Goal: Task Accomplishment & Management: Manage account settings

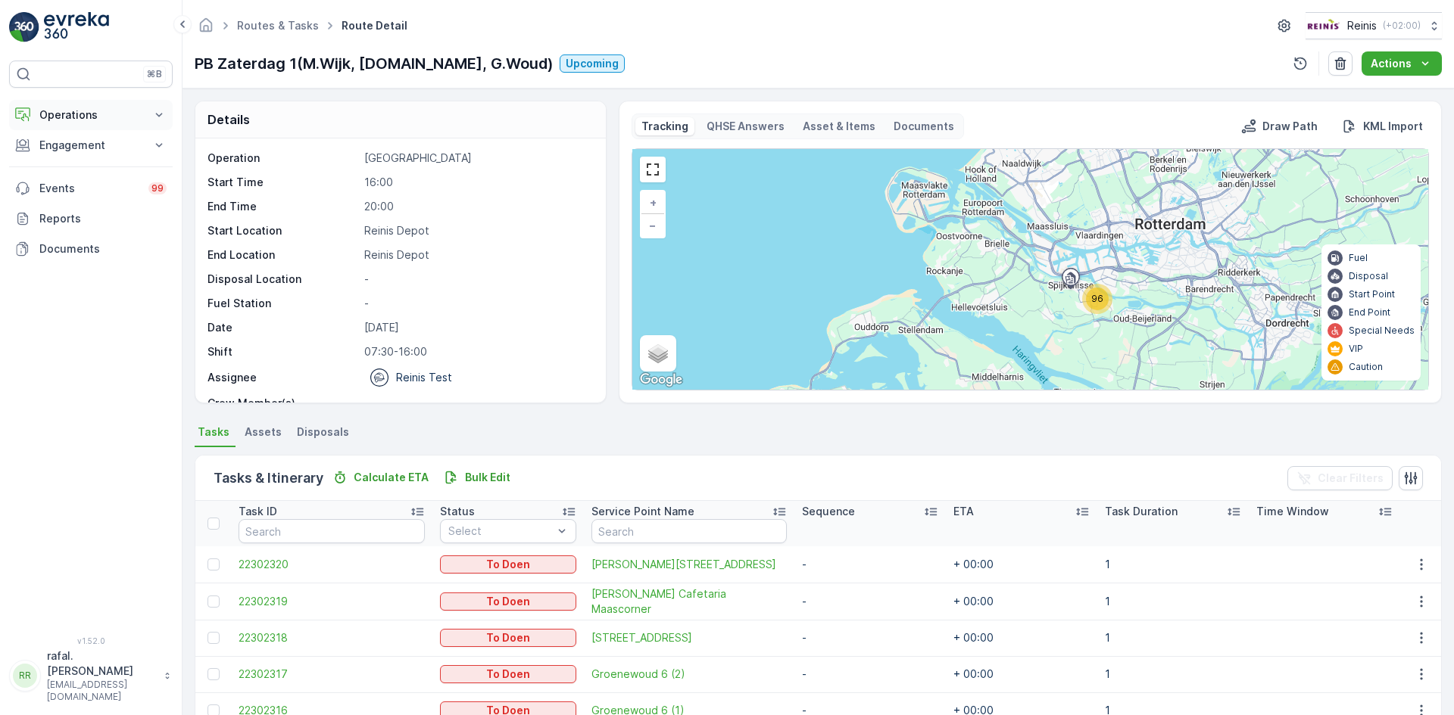
click at [97, 111] on p "Operations" at bounding box center [90, 115] width 103 height 15
click at [95, 177] on p "Routes & Tasks" at bounding box center [78, 183] width 78 height 15
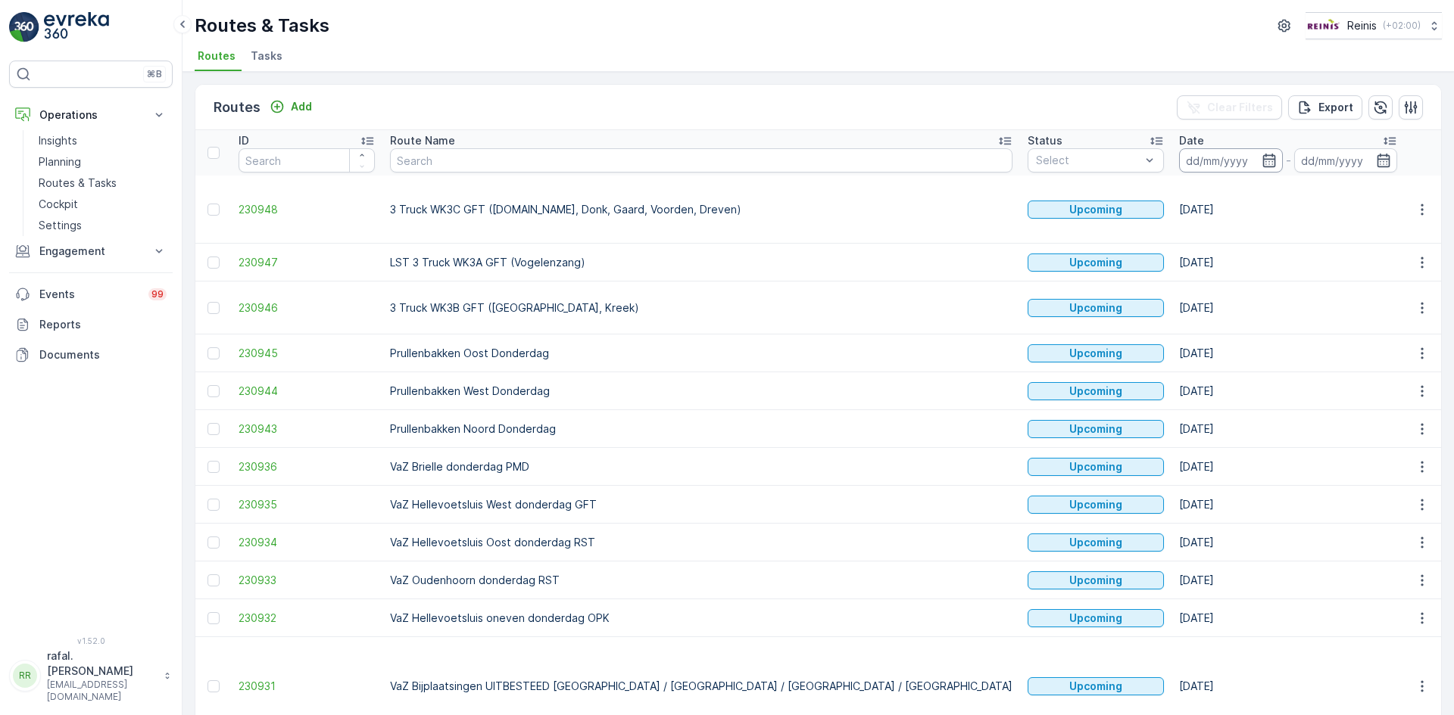
click at [1179, 156] on input at bounding box center [1231, 160] width 104 height 24
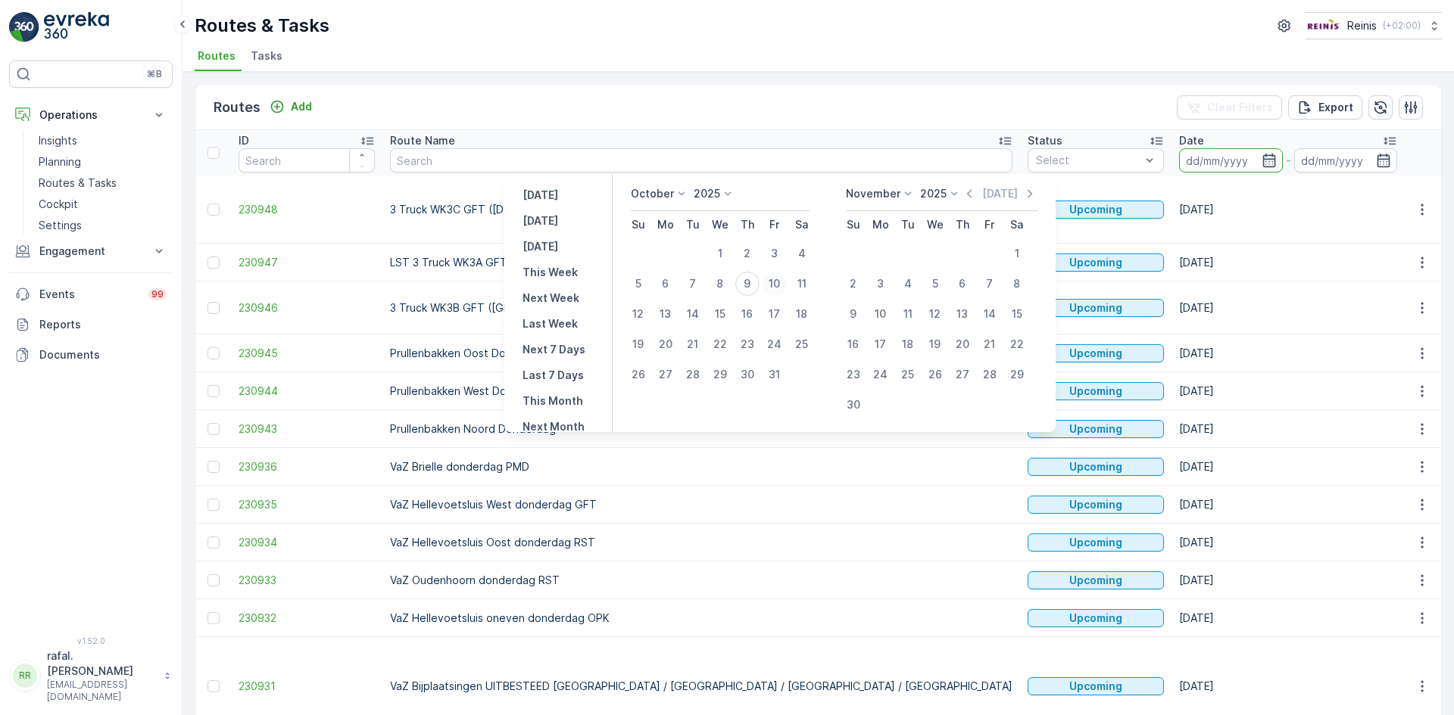
click at [782, 277] on div "10" at bounding box center [774, 284] width 24 height 24
type input "[DATE]"
click at [782, 277] on div "10" at bounding box center [774, 284] width 24 height 24
type input "[DATE]"
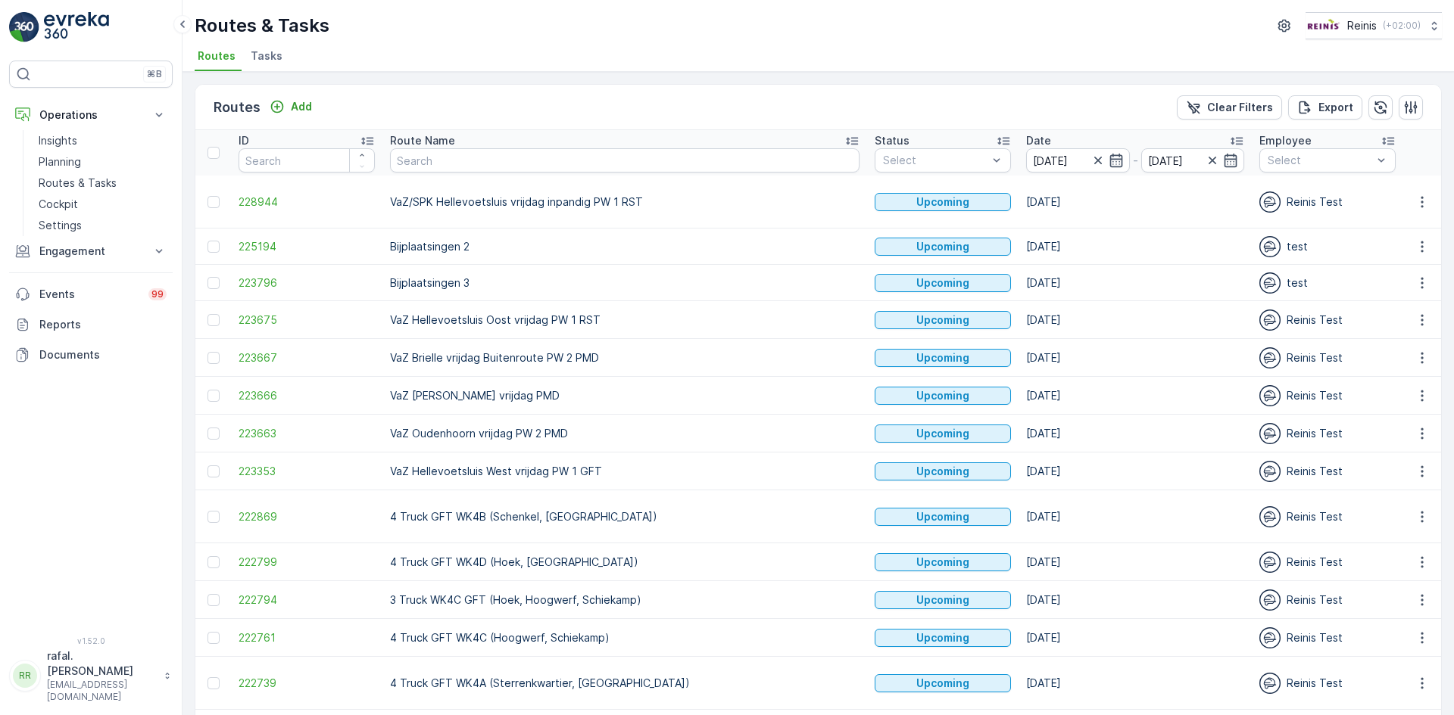
click at [844, 137] on icon at bounding box center [851, 140] width 15 height 15
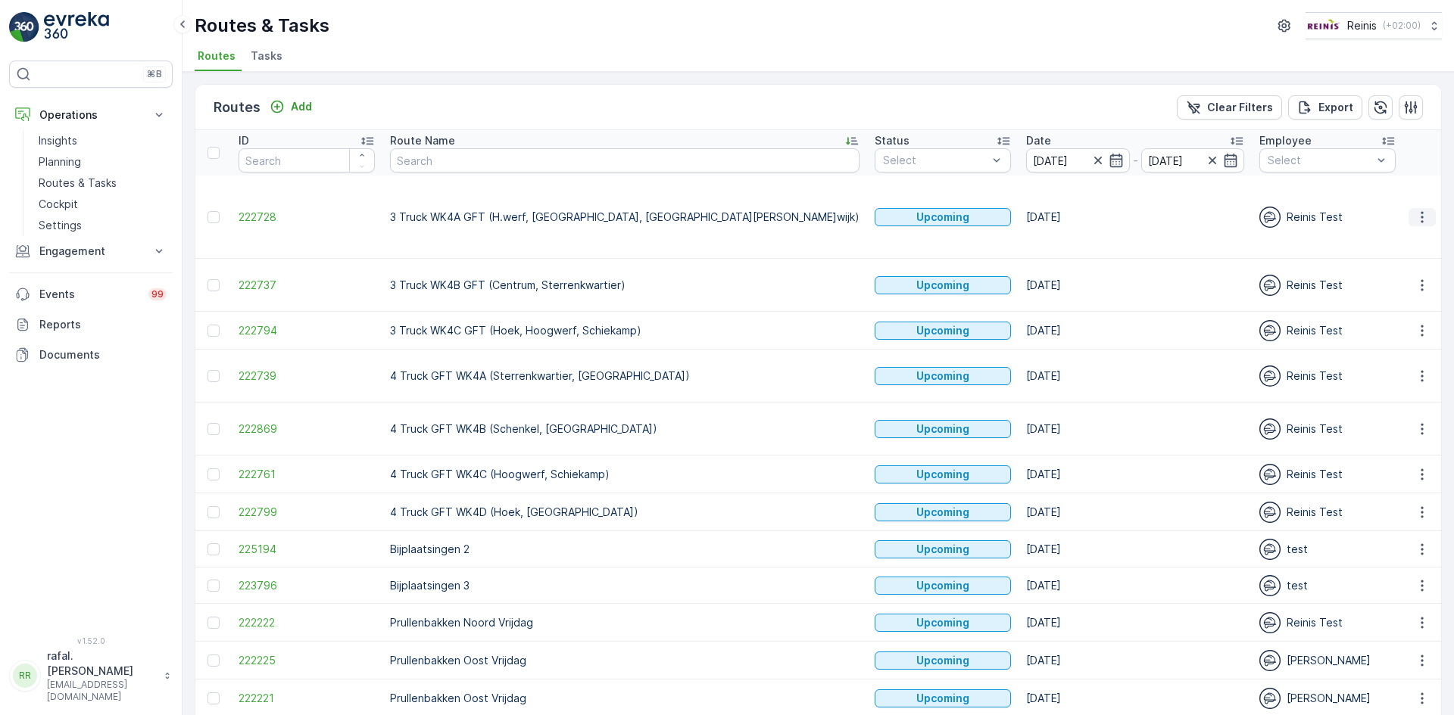
click at [1417, 210] on icon "button" at bounding box center [1421, 217] width 15 height 15
click at [1399, 305] on span "Change Assignee" at bounding box center [1386, 309] width 89 height 15
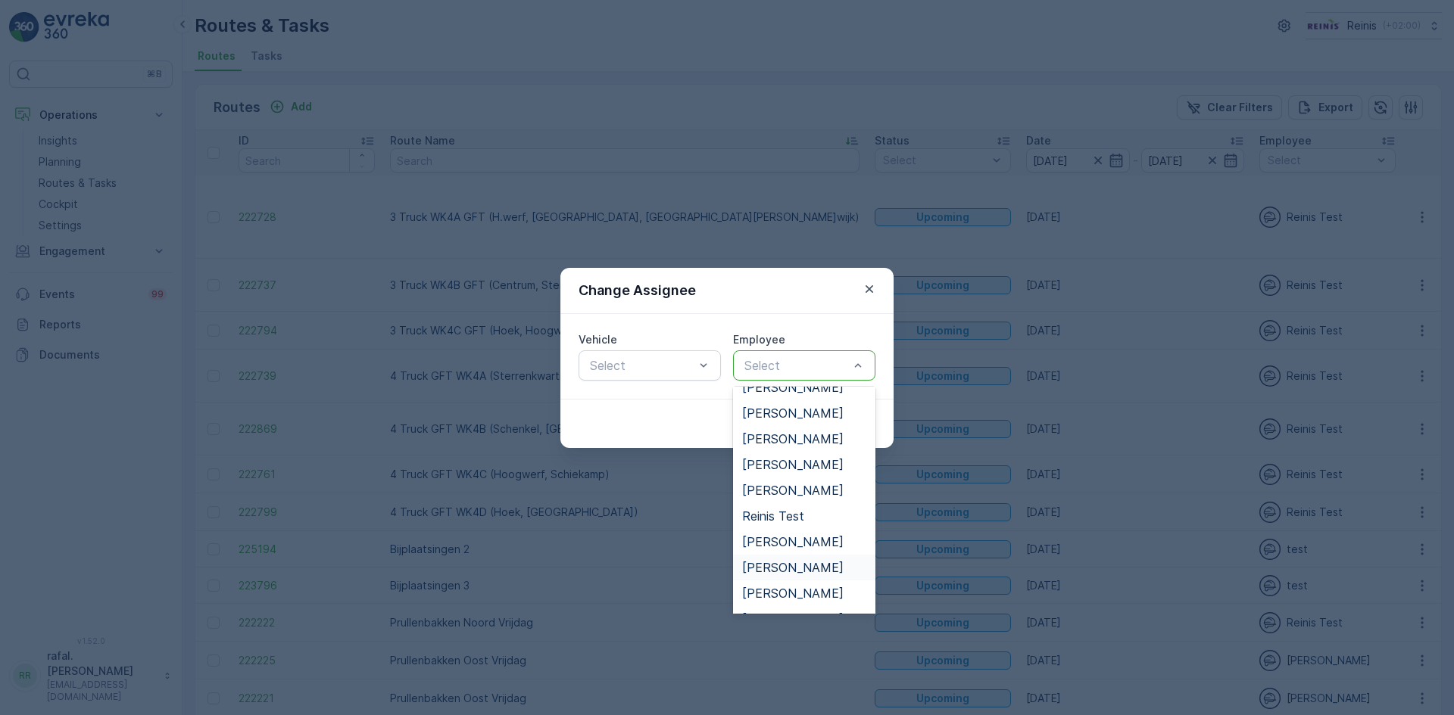
scroll to position [591, 0]
click at [792, 540] on span "[PERSON_NAME]" at bounding box center [792, 547] width 101 height 14
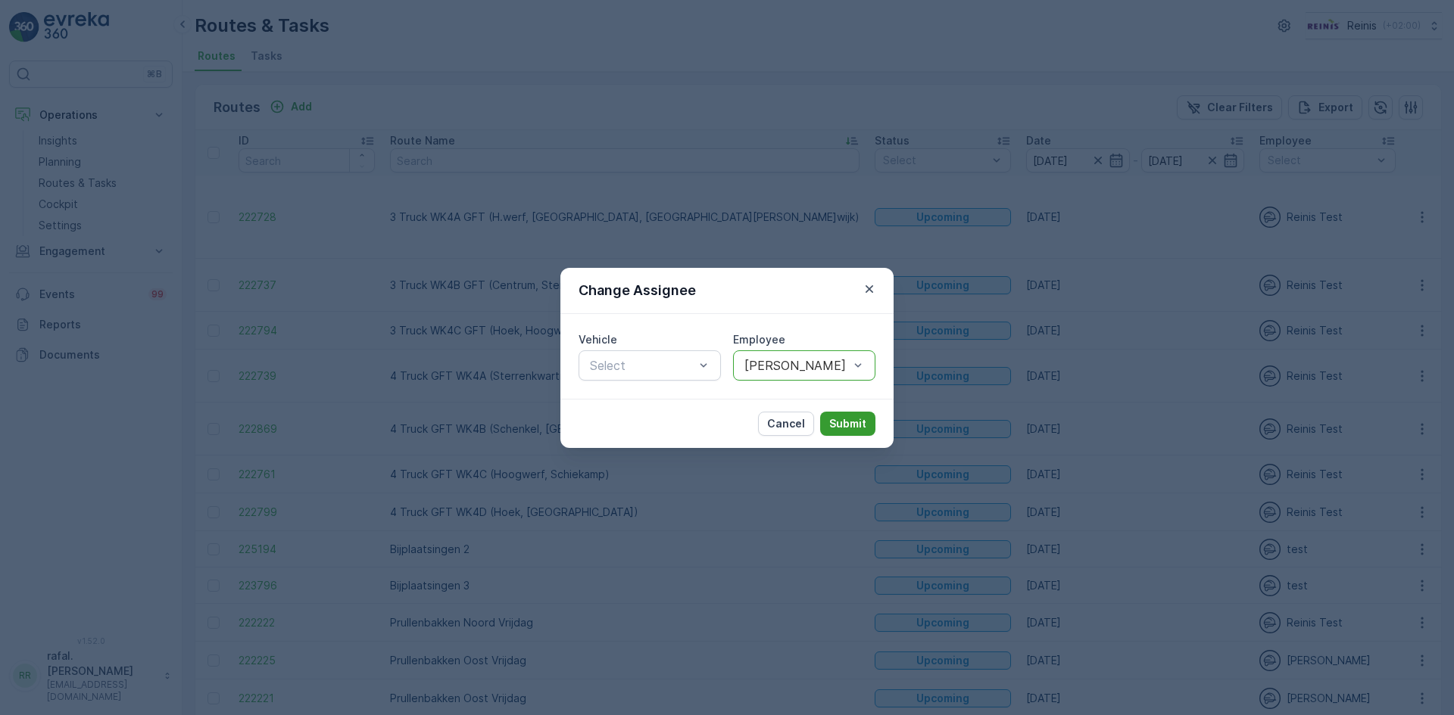
click at [862, 421] on p "Submit" at bounding box center [847, 423] width 37 height 15
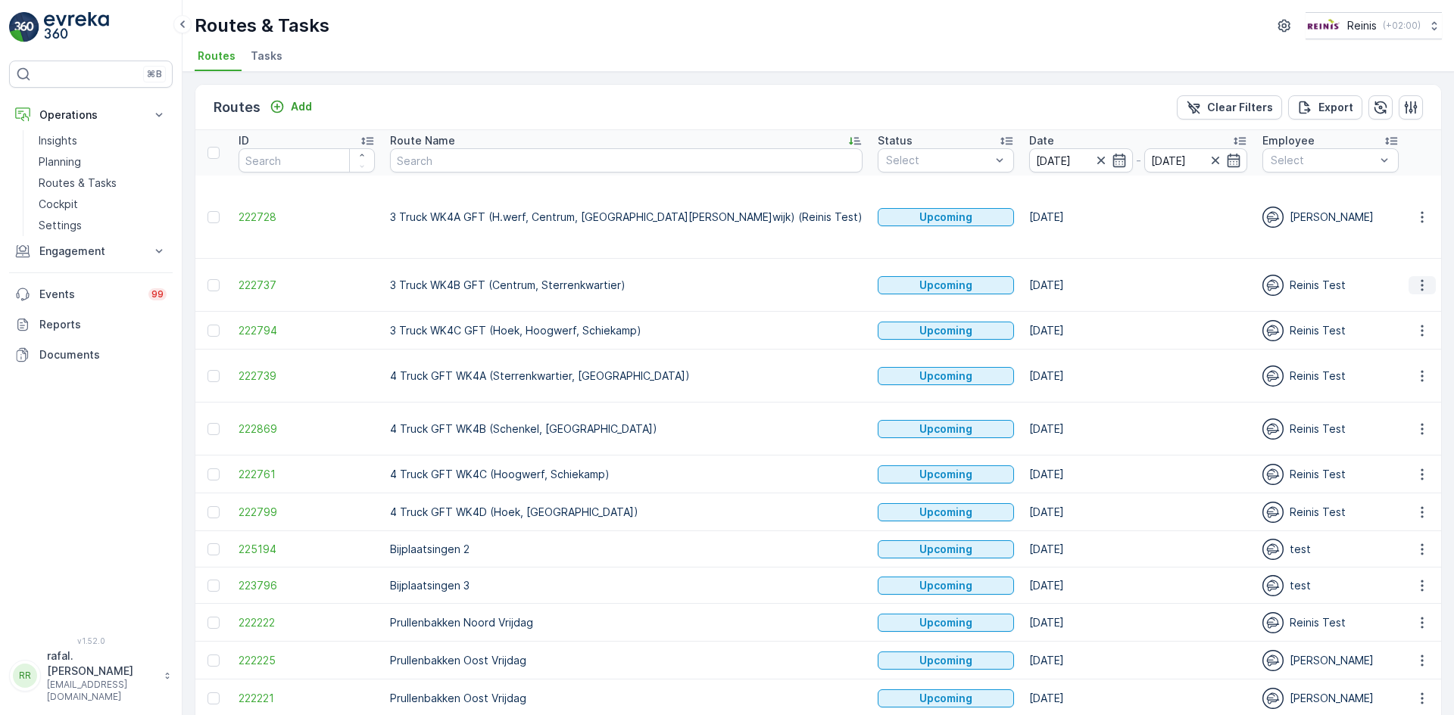
click at [1417, 278] on icon "button" at bounding box center [1421, 285] width 15 height 15
click at [1392, 355] on span "Change Assignee" at bounding box center [1386, 362] width 89 height 15
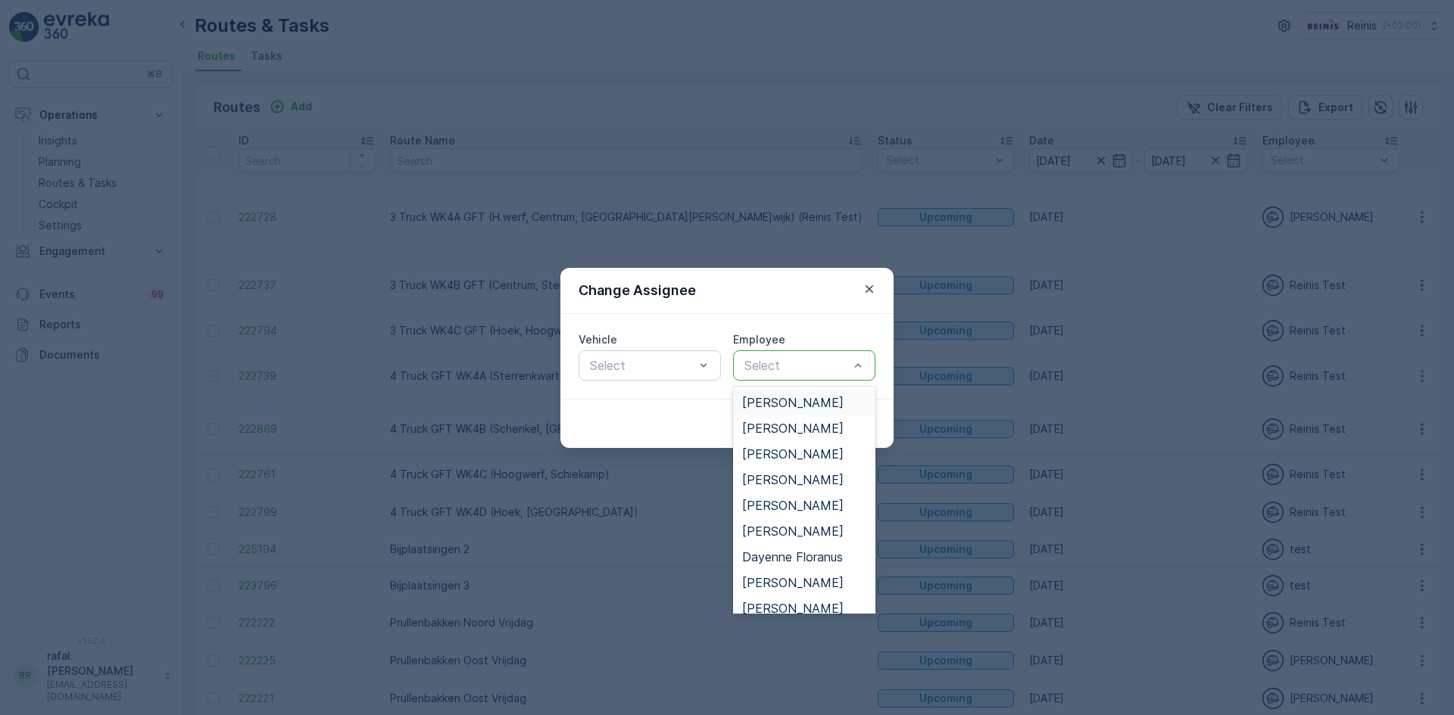
click at [831, 403] on div "[PERSON_NAME]" at bounding box center [804, 403] width 124 height 14
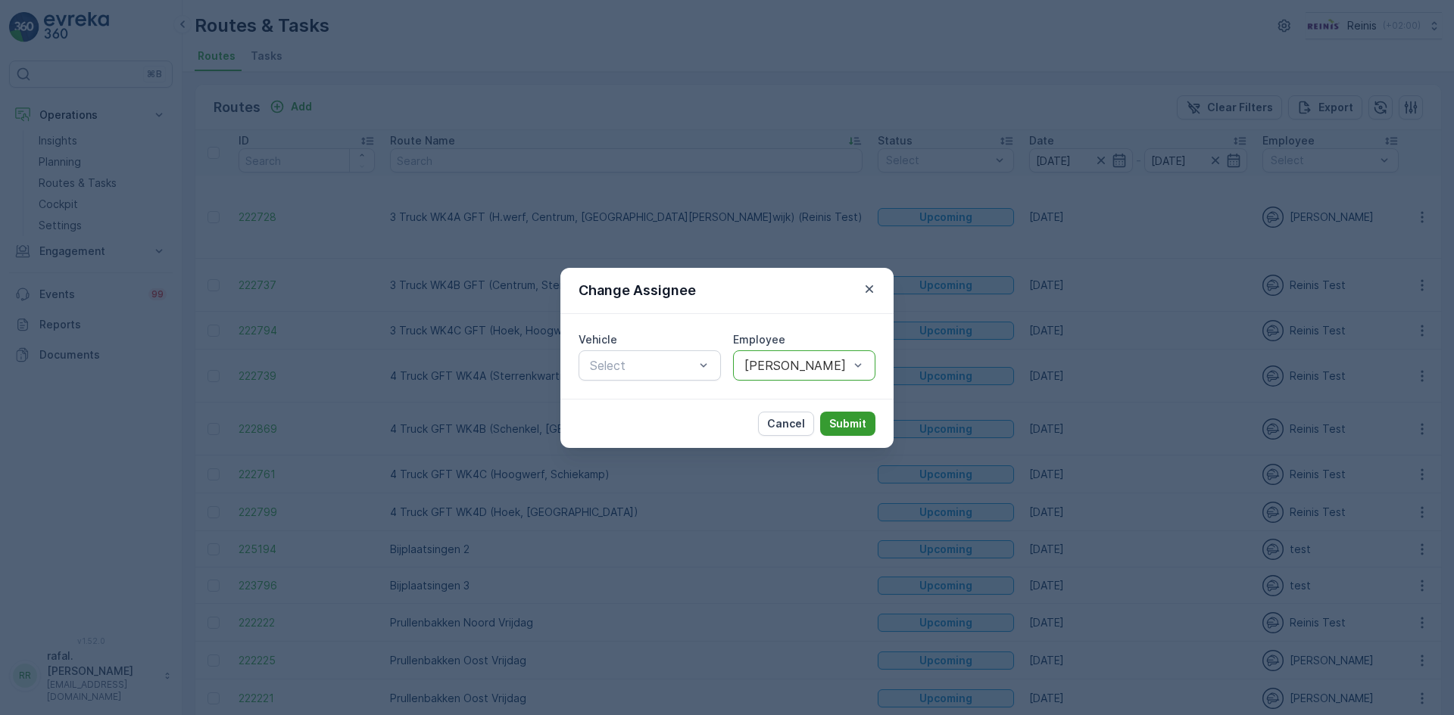
click at [836, 419] on p "Submit" at bounding box center [847, 423] width 37 height 15
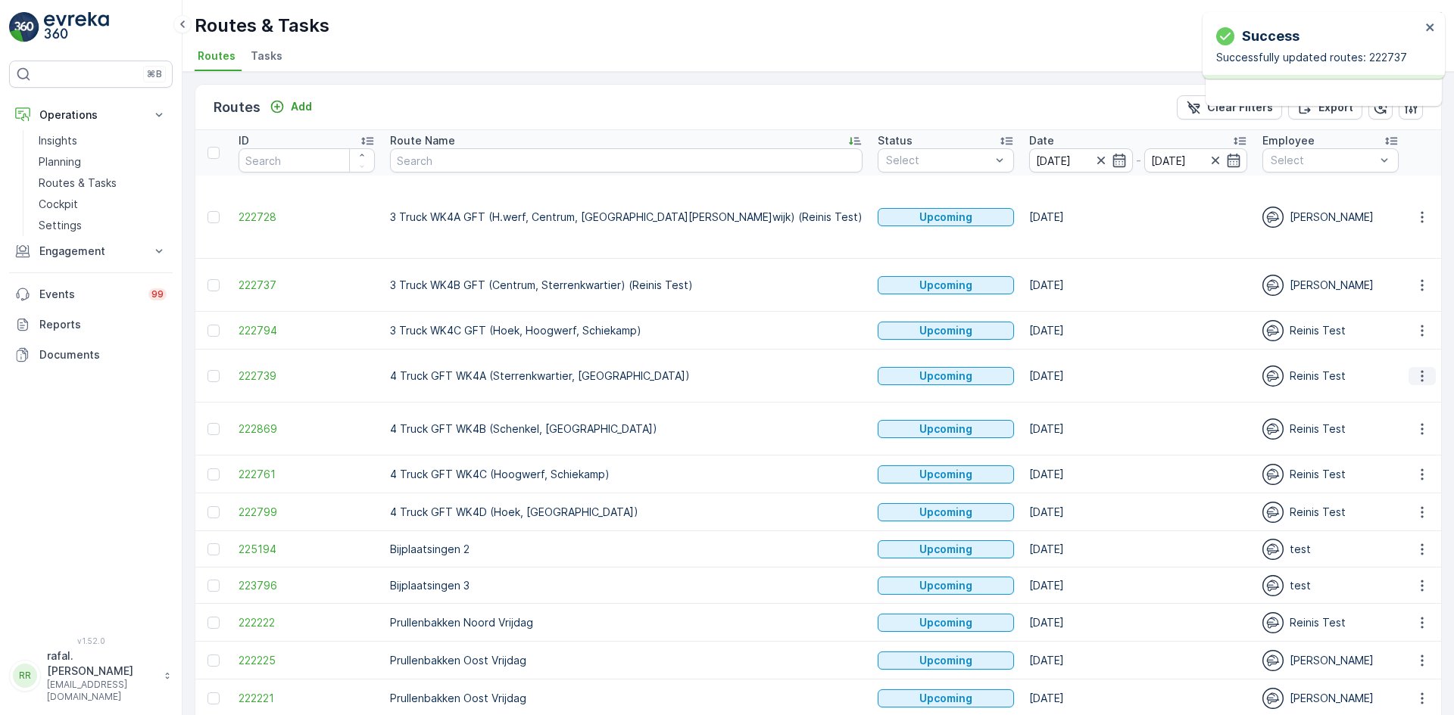
click at [1417, 369] on icon "button" at bounding box center [1421, 376] width 15 height 15
click at [1376, 449] on span "Change Assignee" at bounding box center [1386, 453] width 89 height 15
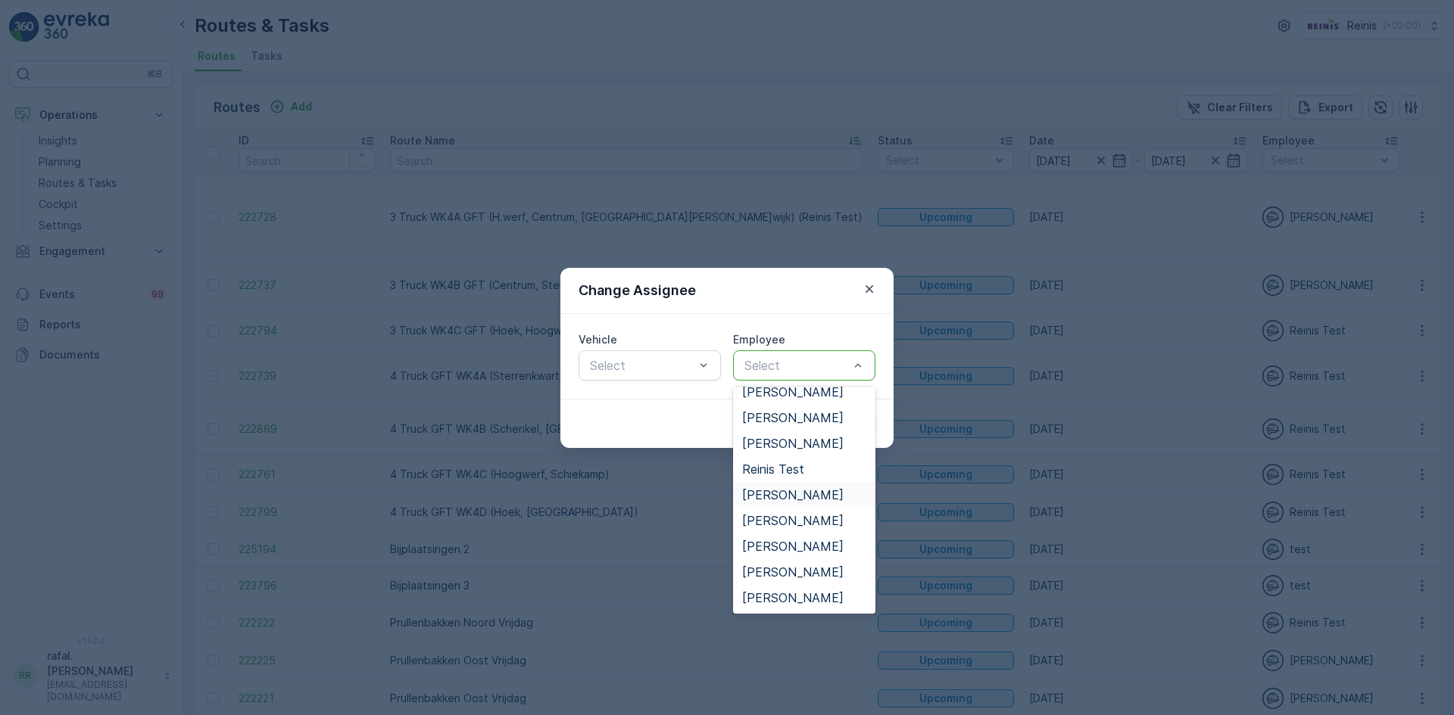
click at [815, 488] on span "[PERSON_NAME]" at bounding box center [792, 495] width 101 height 14
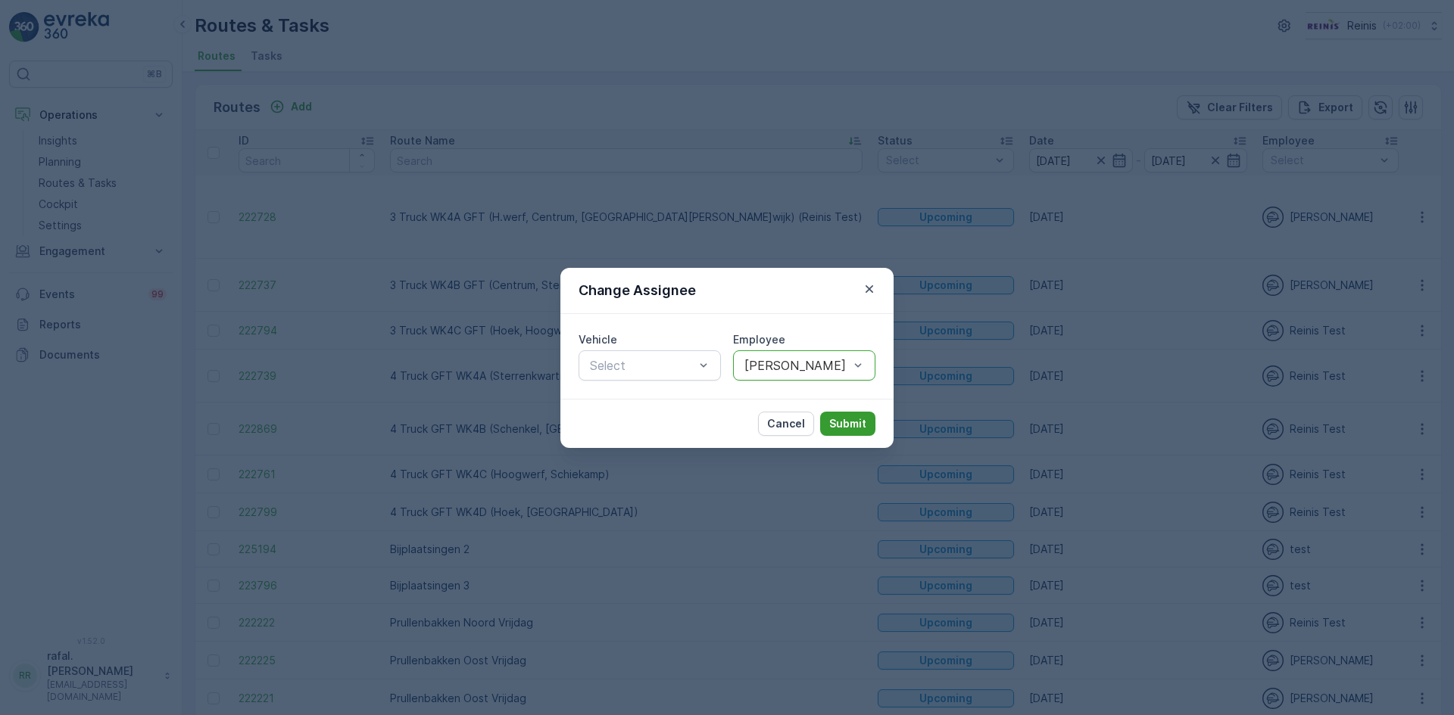
click at [855, 423] on p "Submit" at bounding box center [847, 423] width 37 height 15
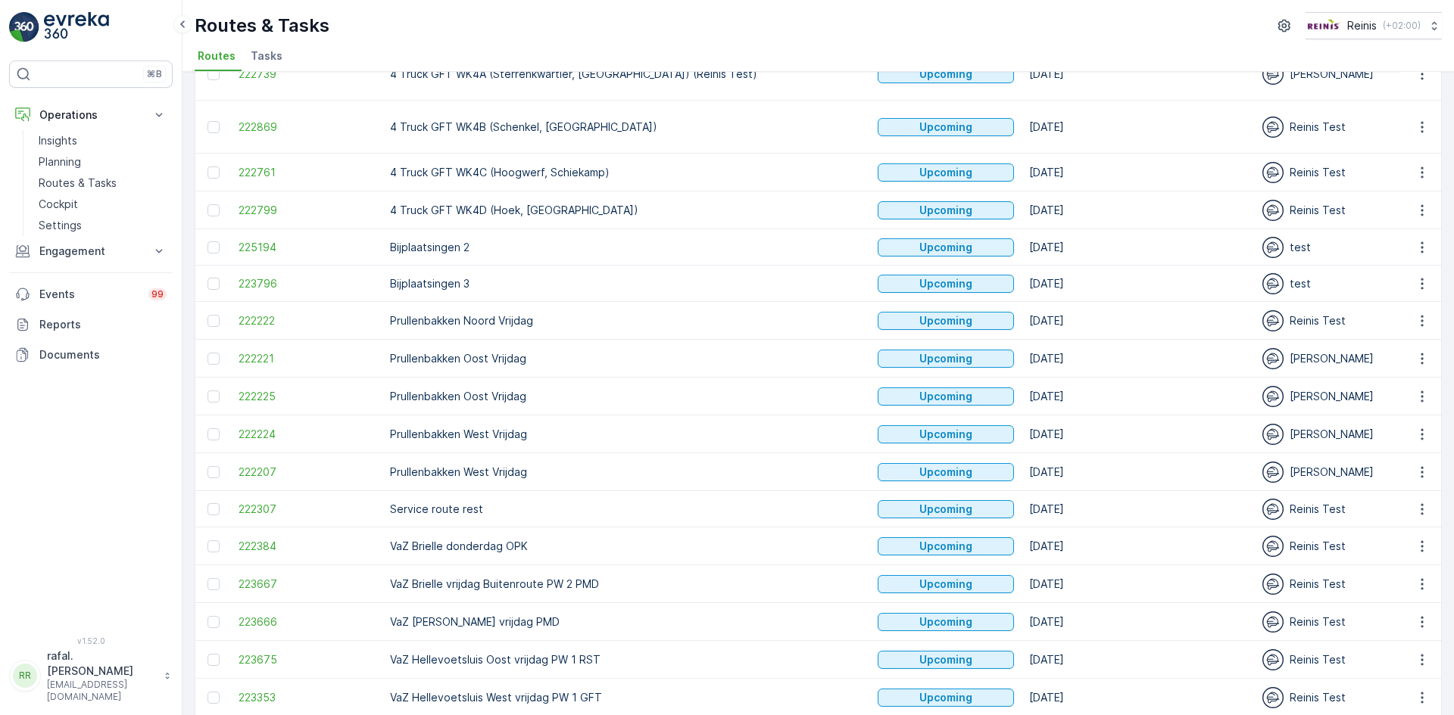
scroll to position [303, 0]
click at [1420, 314] on icon "button" at bounding box center [1421, 319] width 2 height 11
click at [1410, 380] on span "Change Assignee" at bounding box center [1386, 382] width 89 height 15
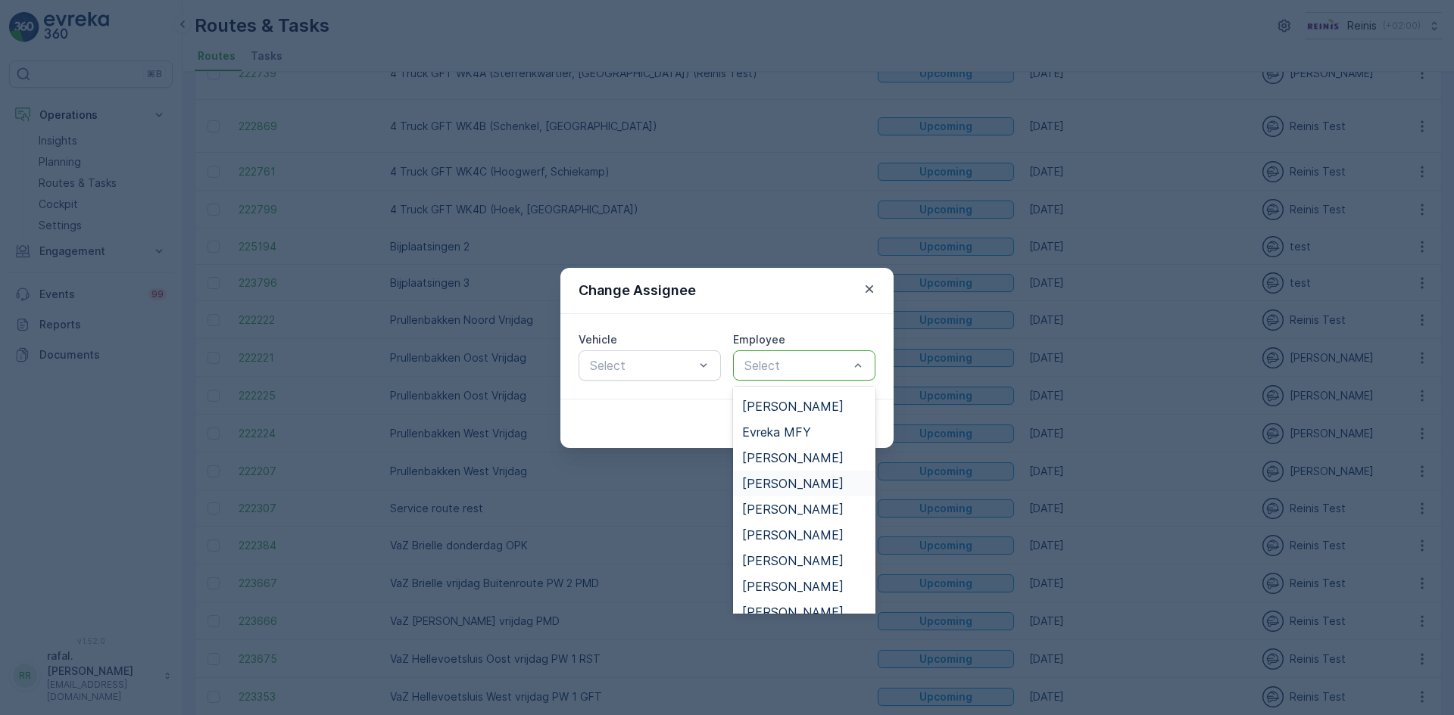
scroll to position [454, 0]
click at [777, 492] on span "[PERSON_NAME]" at bounding box center [792, 489] width 101 height 14
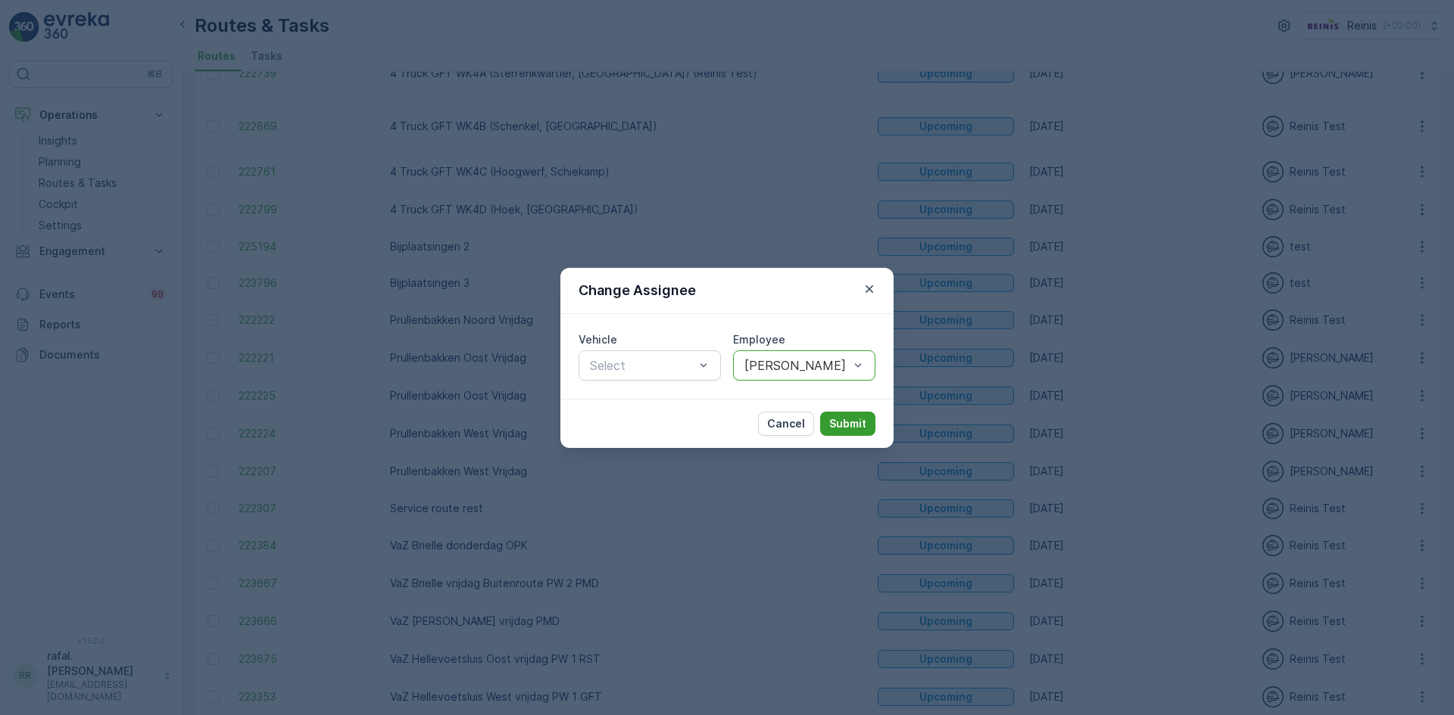
click at [852, 416] on p "Submit" at bounding box center [847, 423] width 37 height 15
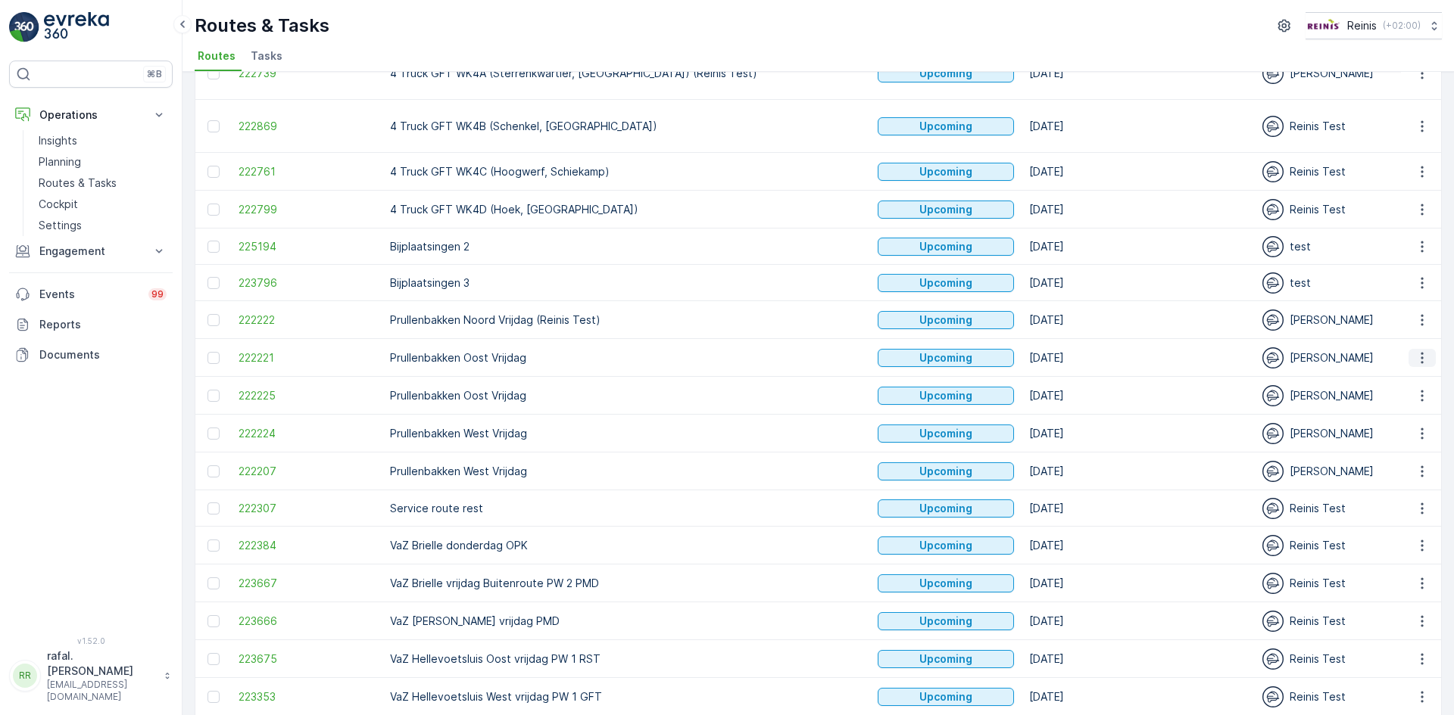
click at [1414, 351] on icon "button" at bounding box center [1421, 358] width 15 height 15
click at [1400, 417] on span "Change Assignee" at bounding box center [1386, 420] width 89 height 15
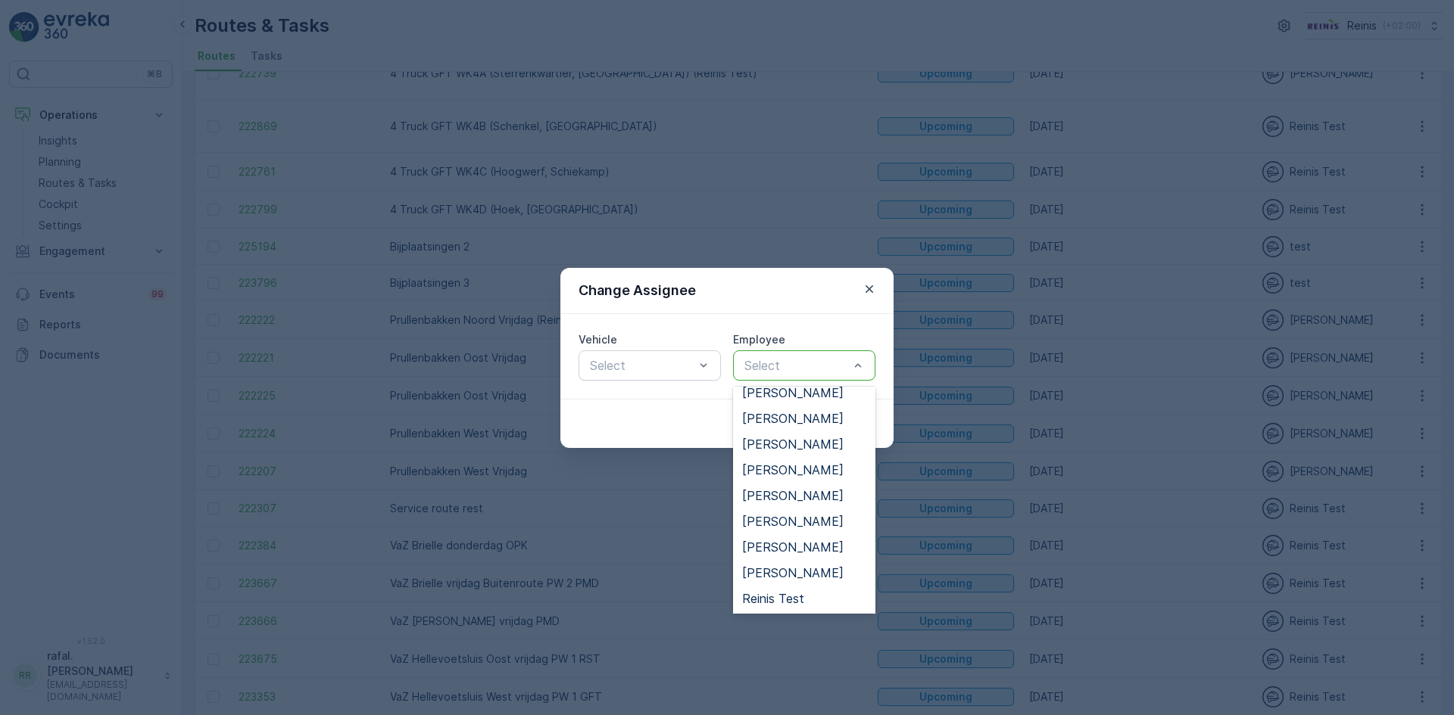
scroll to position [757, 0]
click at [785, 522] on span "[PERSON_NAME]" at bounding box center [792, 521] width 101 height 14
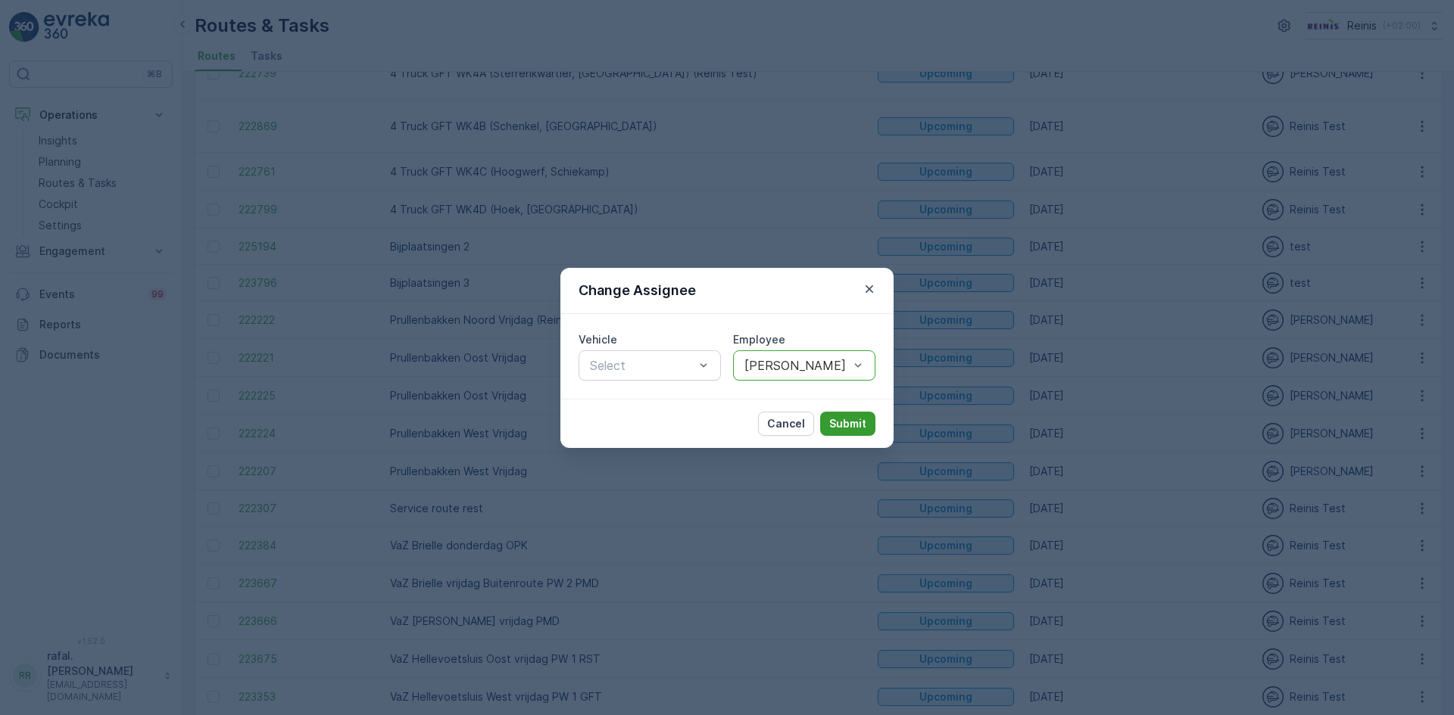
click at [840, 422] on p "Submit" at bounding box center [847, 423] width 37 height 15
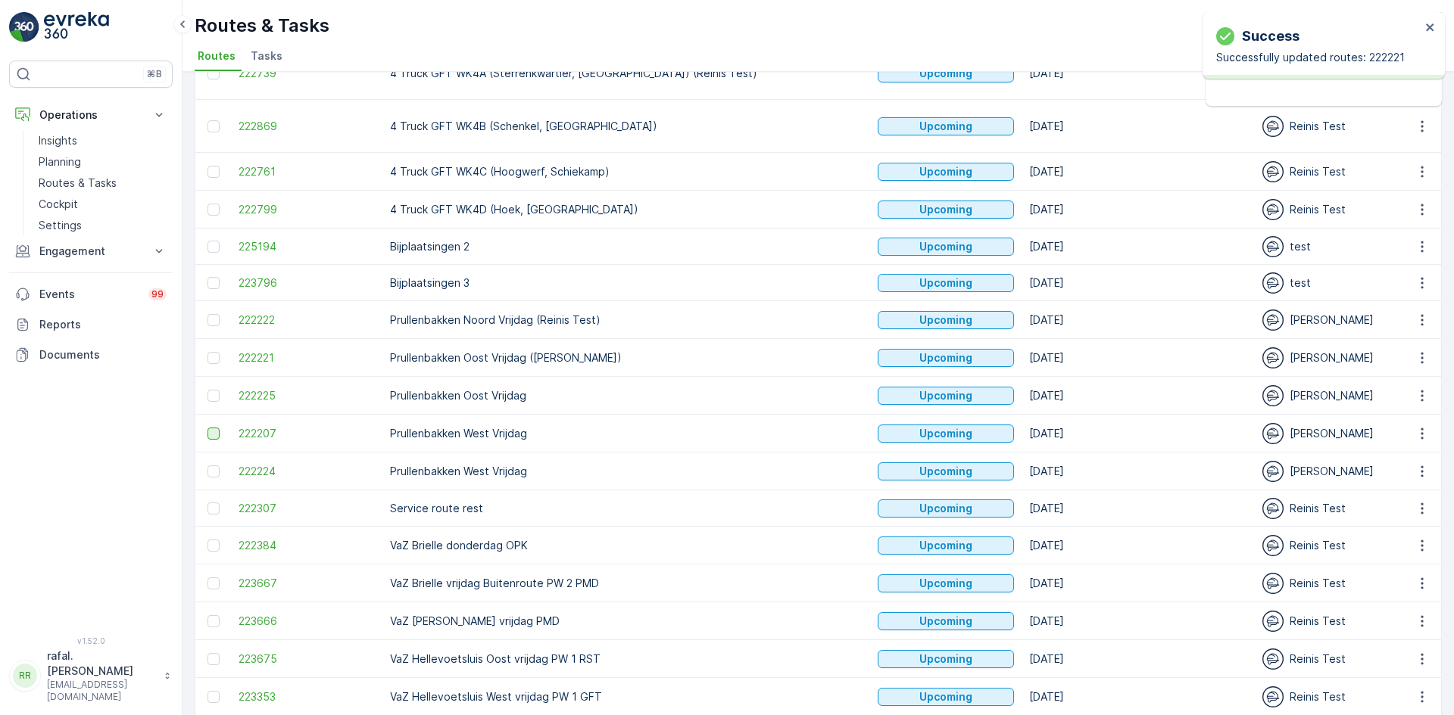
click at [215, 428] on div at bounding box center [213, 434] width 12 height 12
click at [207, 428] on input "checkbox" at bounding box center [207, 428] width 0 height 0
click at [211, 390] on div at bounding box center [213, 396] width 12 height 12
click at [207, 390] on input "checkbox" at bounding box center [207, 390] width 0 height 0
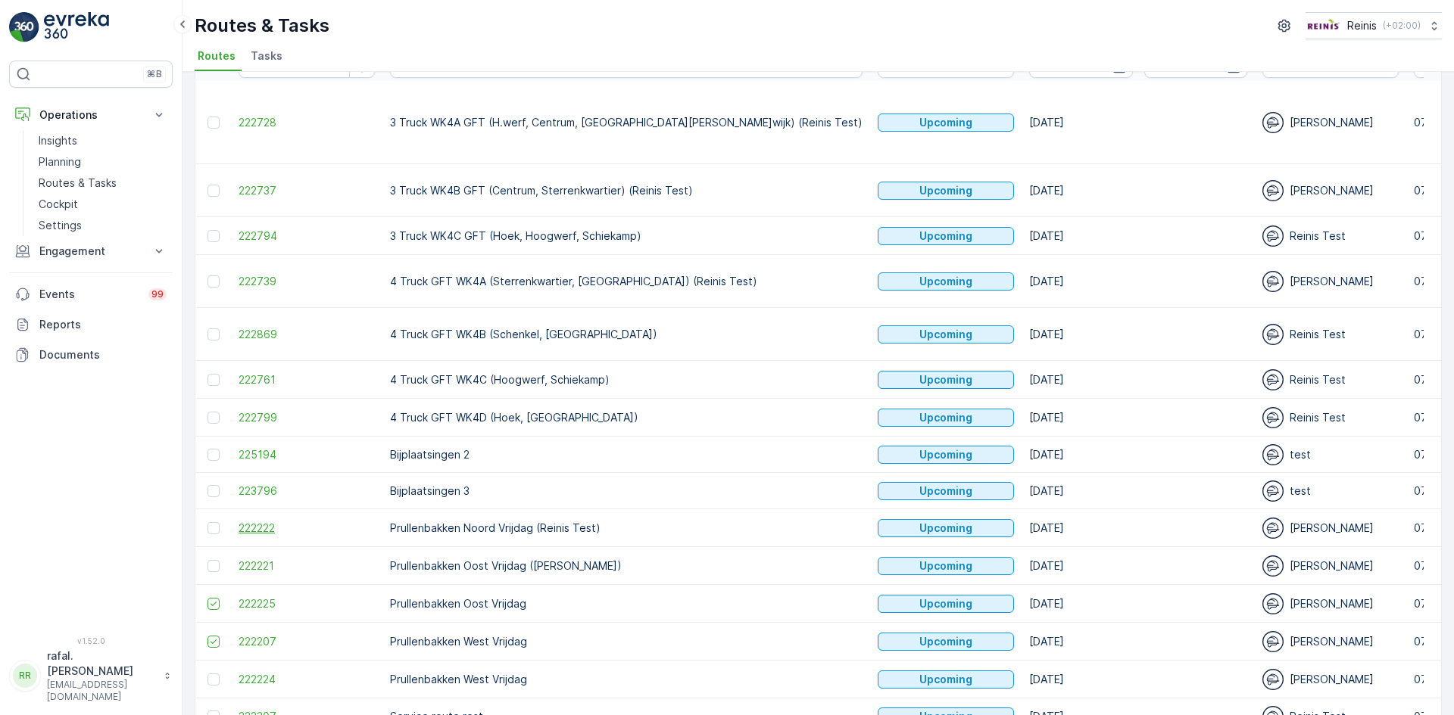
scroll to position [76, 0]
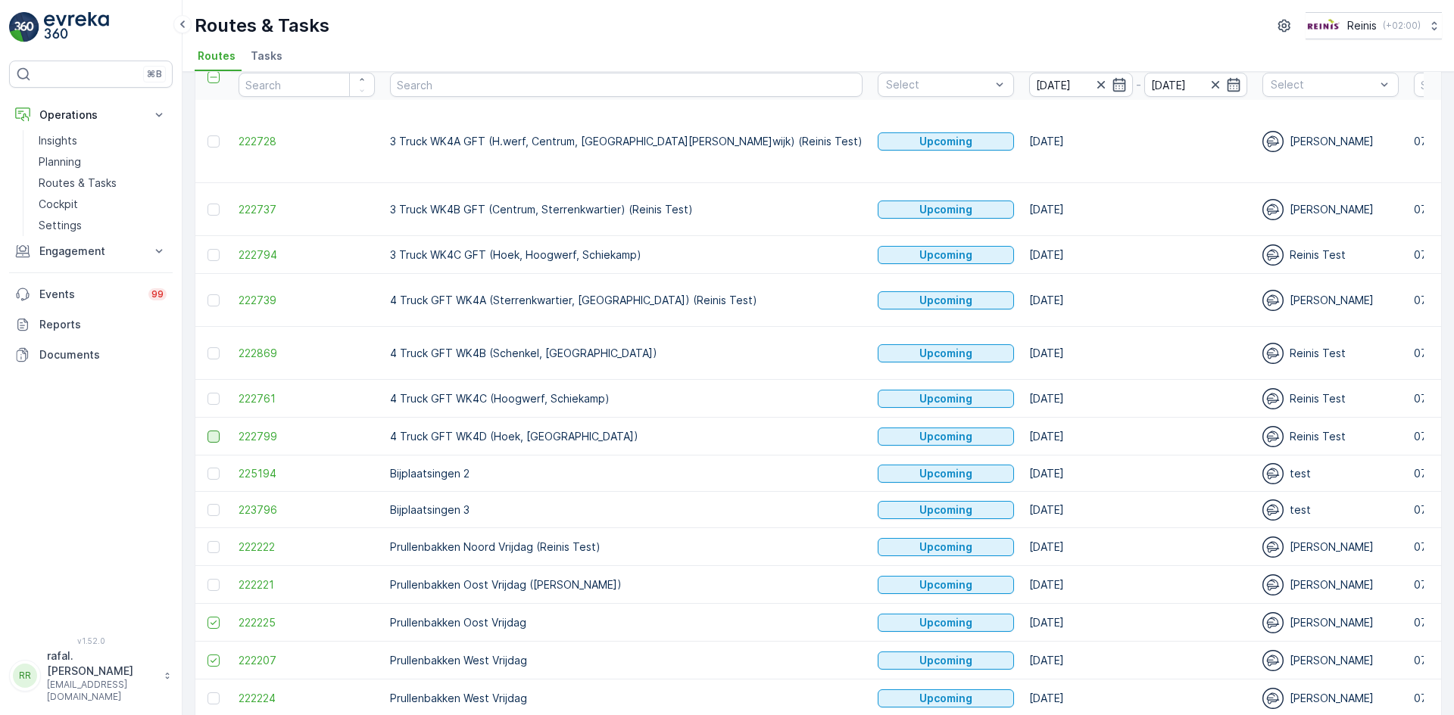
drag, startPoint x: 213, startPoint y: 390, endPoint x: 214, endPoint y: 363, distance: 27.3
click at [213, 431] on div at bounding box center [213, 437] width 12 height 12
click at [207, 431] on input "checkbox" at bounding box center [207, 431] width 0 height 0
click at [210, 393] on div at bounding box center [213, 399] width 12 height 12
click at [207, 393] on input "checkbox" at bounding box center [207, 393] width 0 height 0
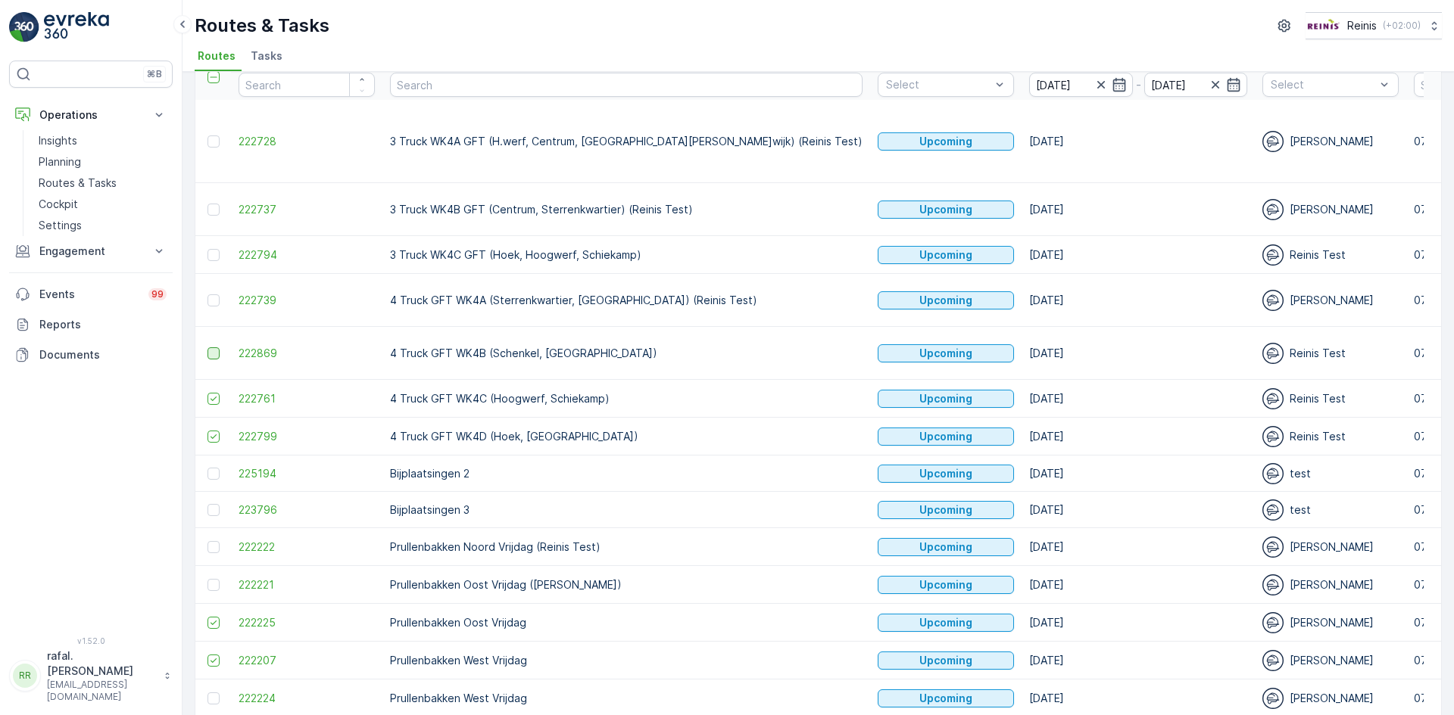
click at [208, 348] on div at bounding box center [213, 354] width 12 height 12
click at [207, 348] on input "checkbox" at bounding box center [207, 348] width 0 height 0
drag, startPoint x: 214, startPoint y: 267, endPoint x: 235, endPoint y: 276, distance: 23.1
click at [214, 295] on div at bounding box center [213, 301] width 12 height 12
click at [207, 295] on input "checkbox" at bounding box center [207, 295] width 0 height 0
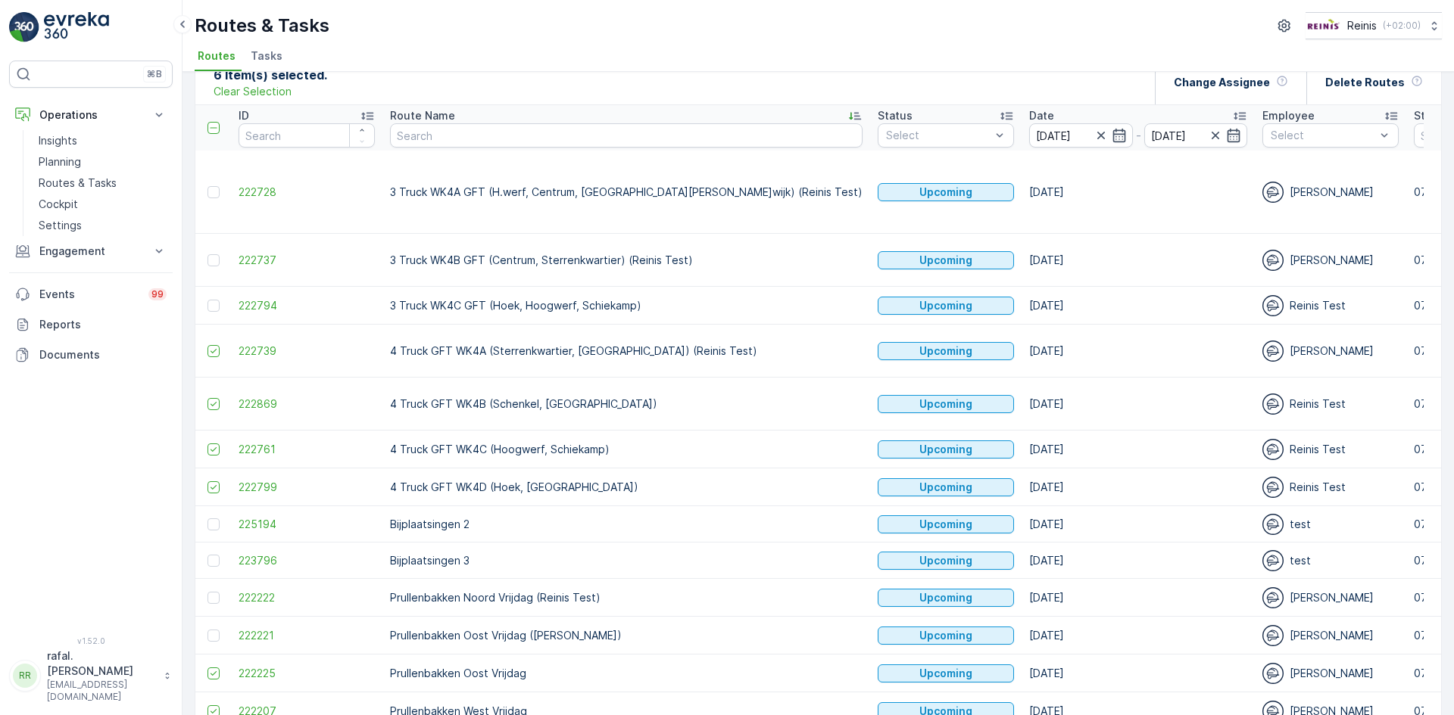
scroll to position [0, 0]
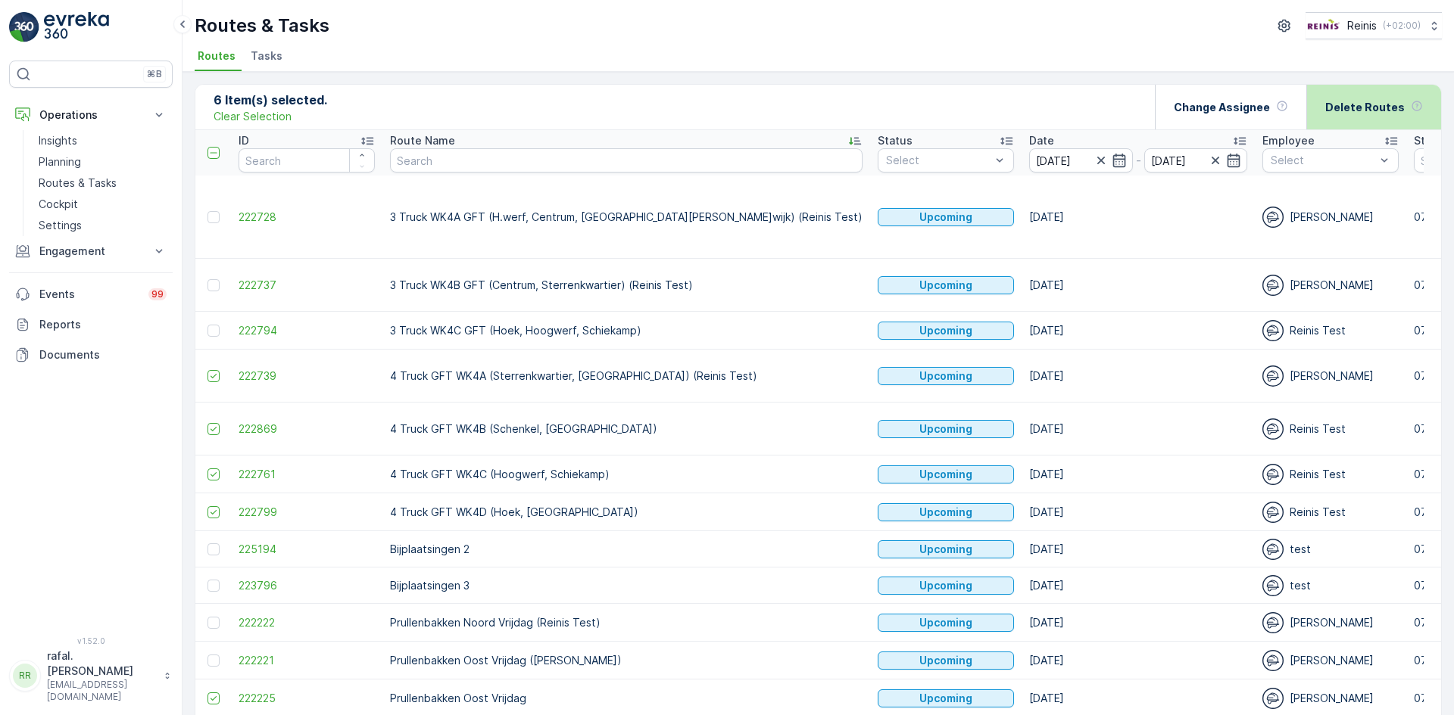
click at [1353, 114] on p "Delete Routes" at bounding box center [1364, 107] width 79 height 15
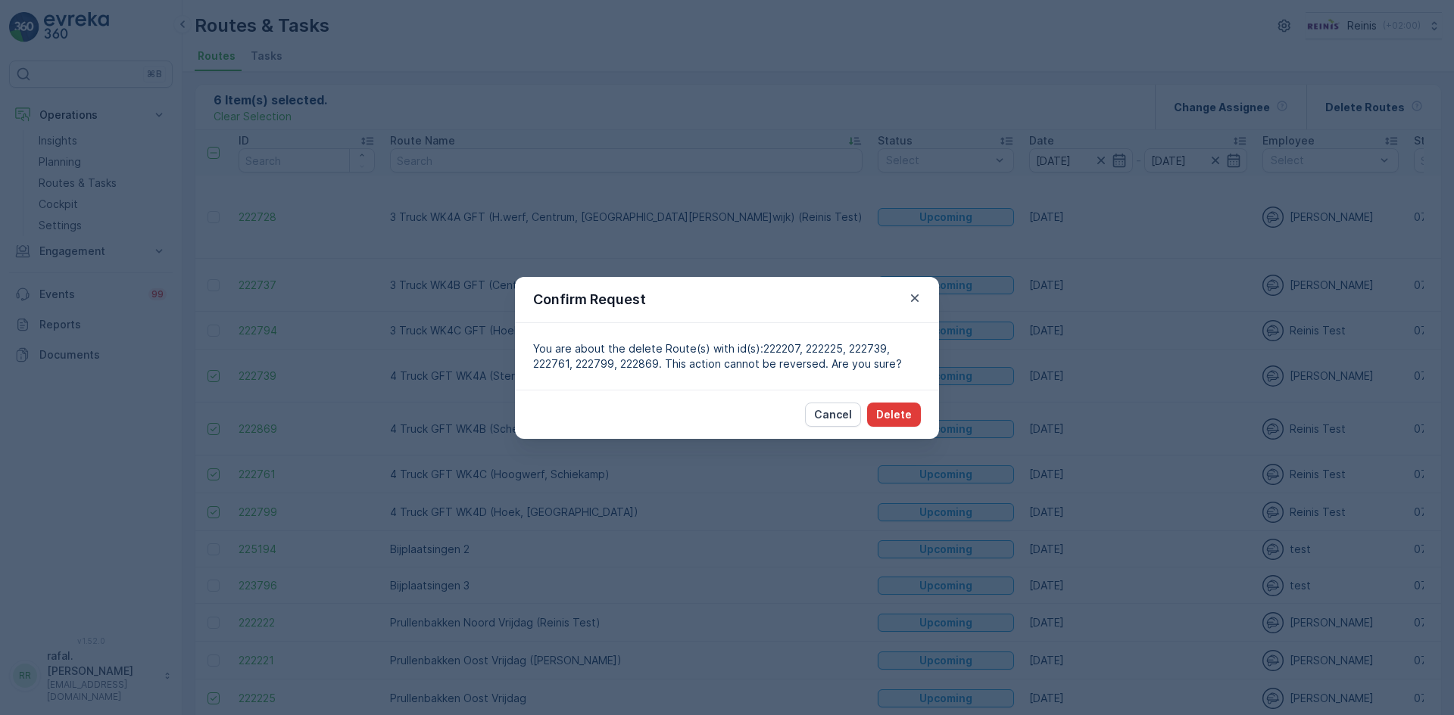
click at [896, 408] on p "Delete" at bounding box center [894, 414] width 36 height 15
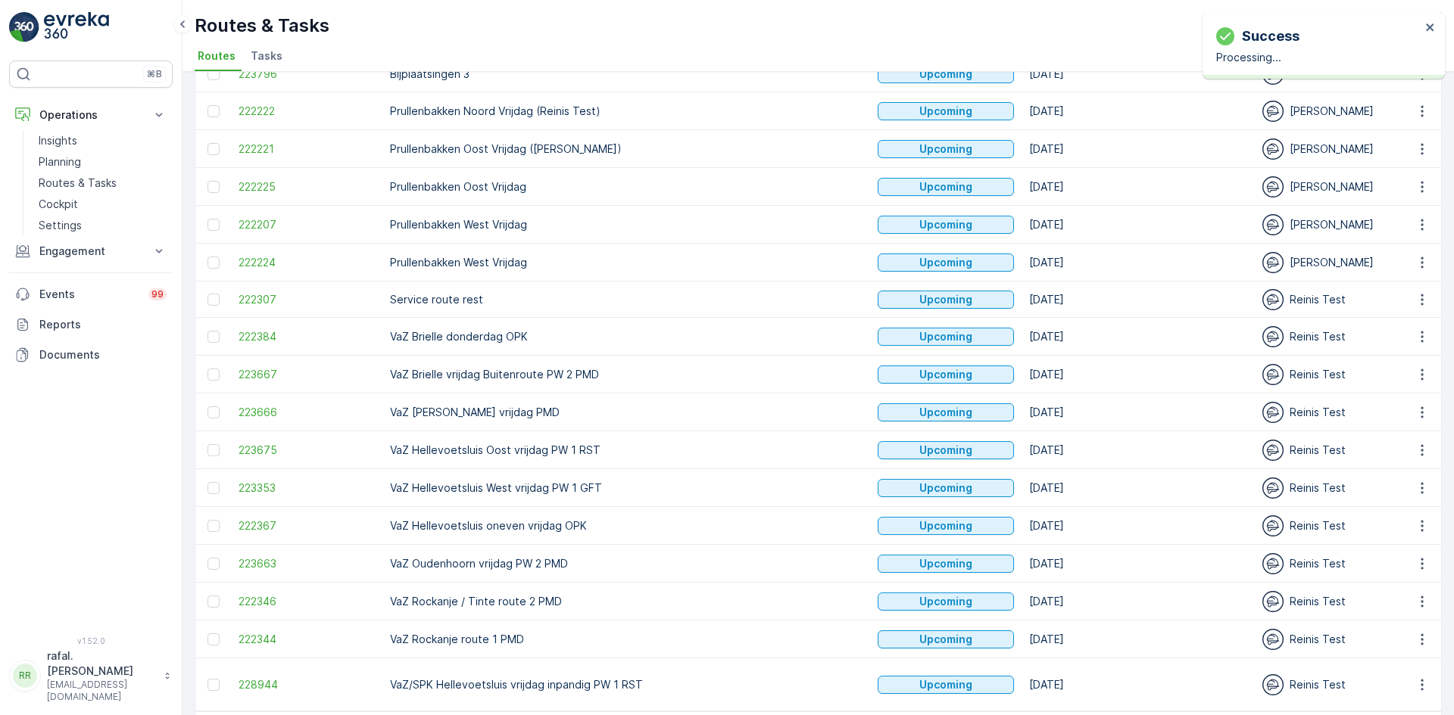
scroll to position [525, 0]
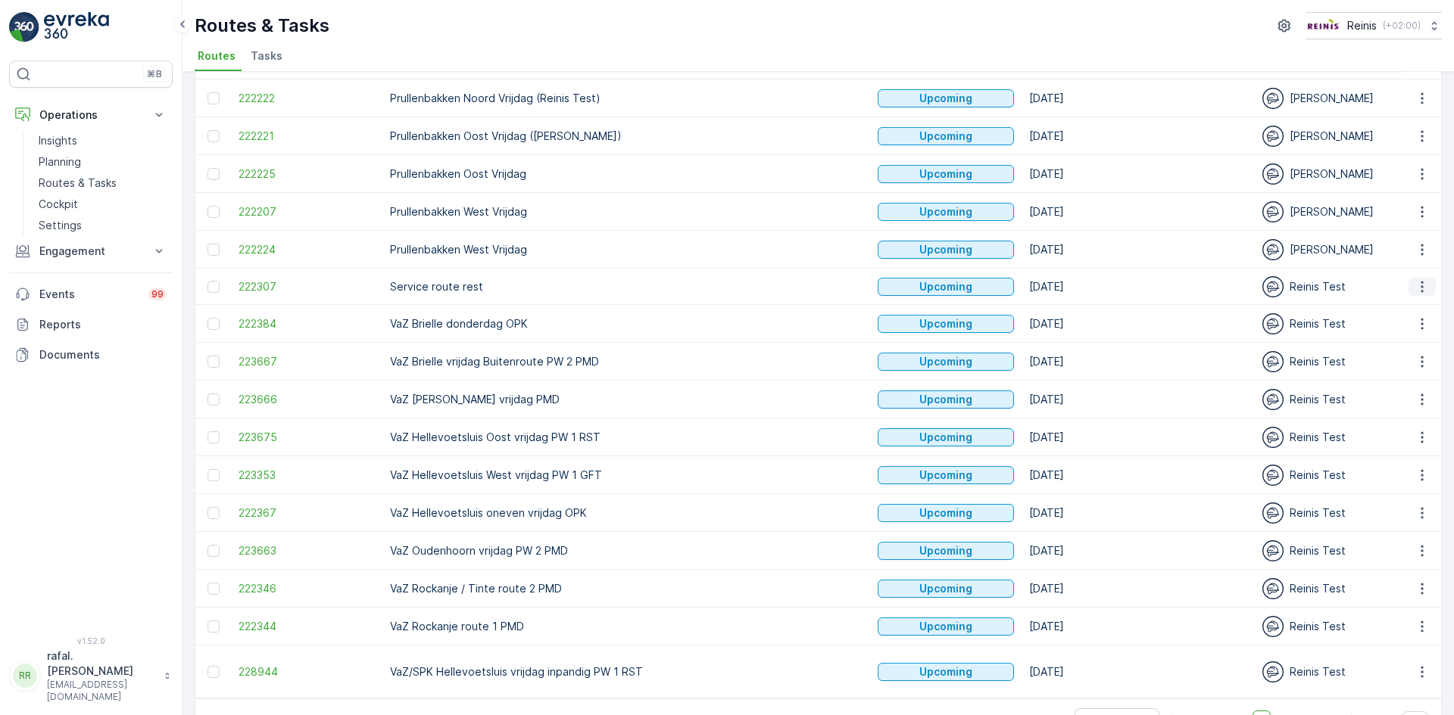
click at [1419, 279] on icon "button" at bounding box center [1421, 286] width 15 height 15
click at [1398, 347] on span "Change Assignee" at bounding box center [1386, 348] width 89 height 15
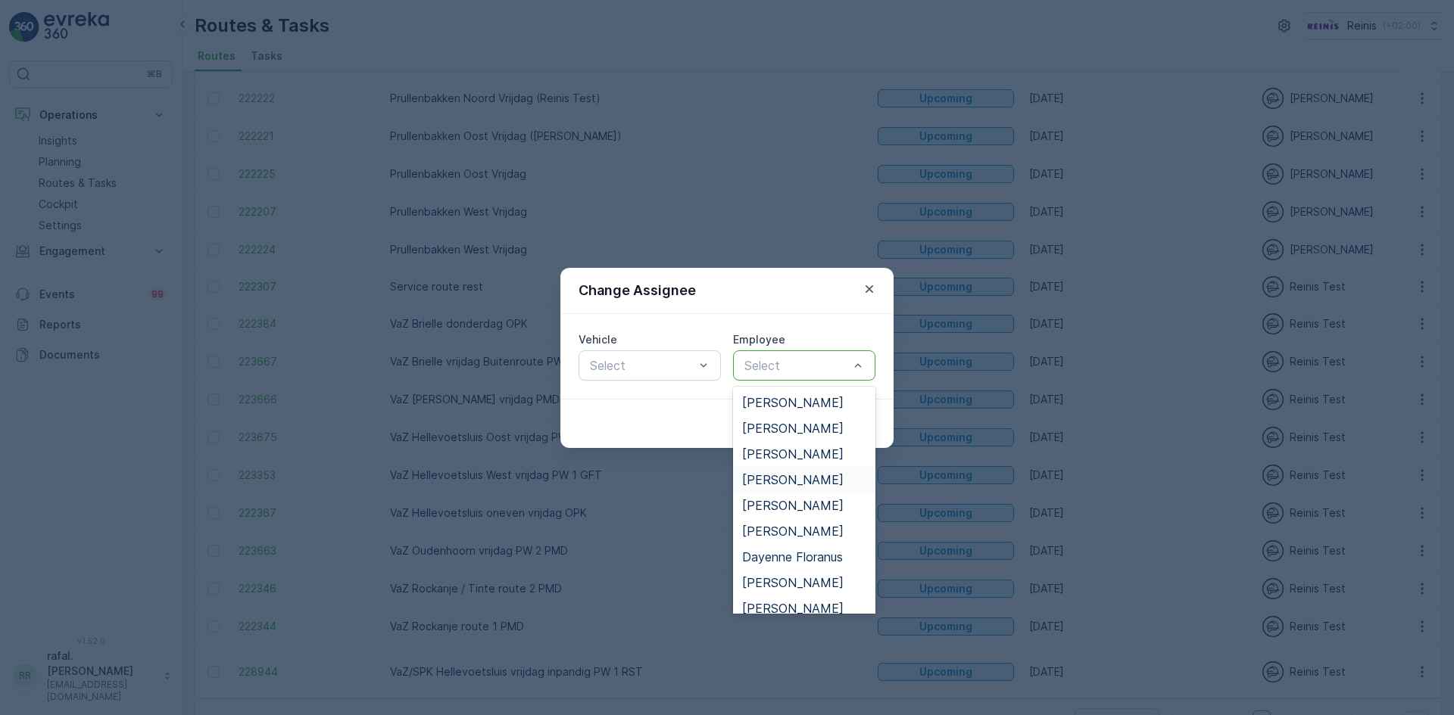
scroll to position [76, 0]
click at [807, 578] on span "[PERSON_NAME]" at bounding box center [792, 585] width 101 height 14
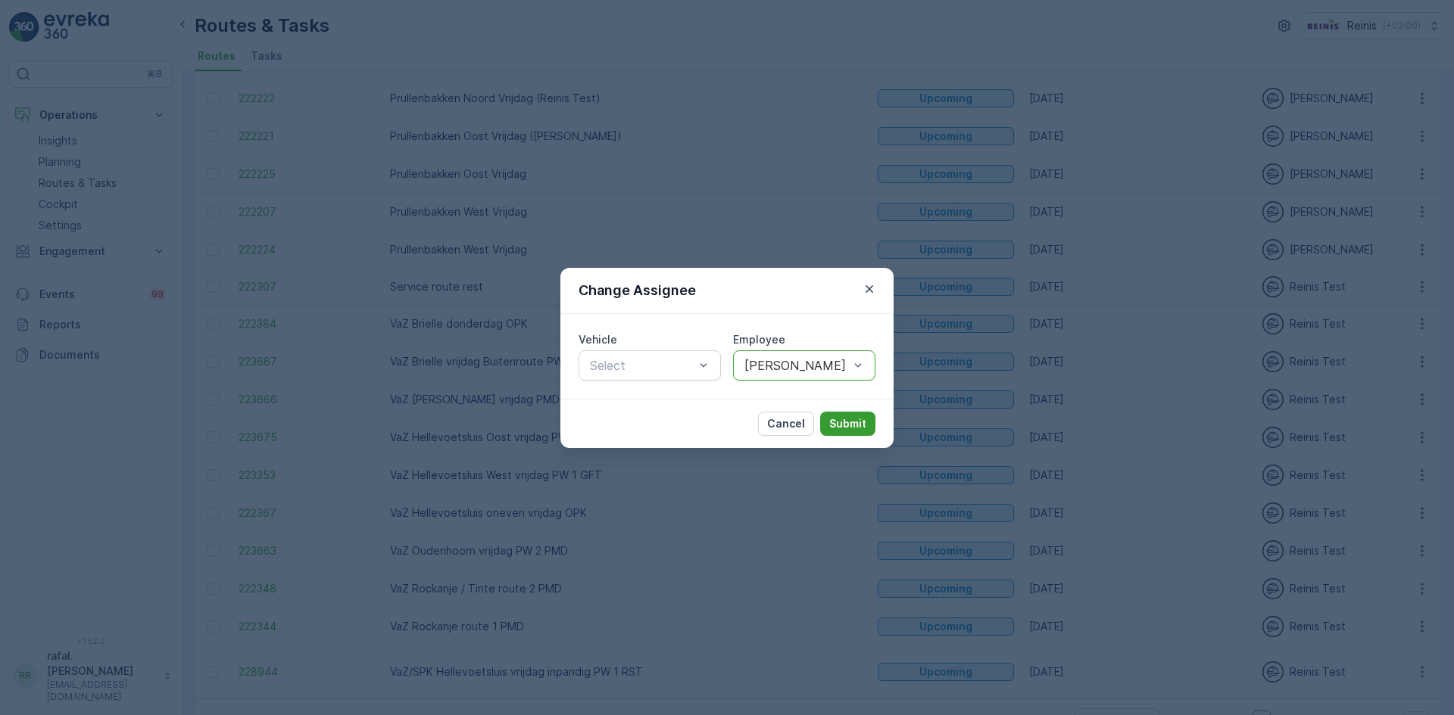
click at [848, 419] on p "Submit" at bounding box center [847, 423] width 37 height 15
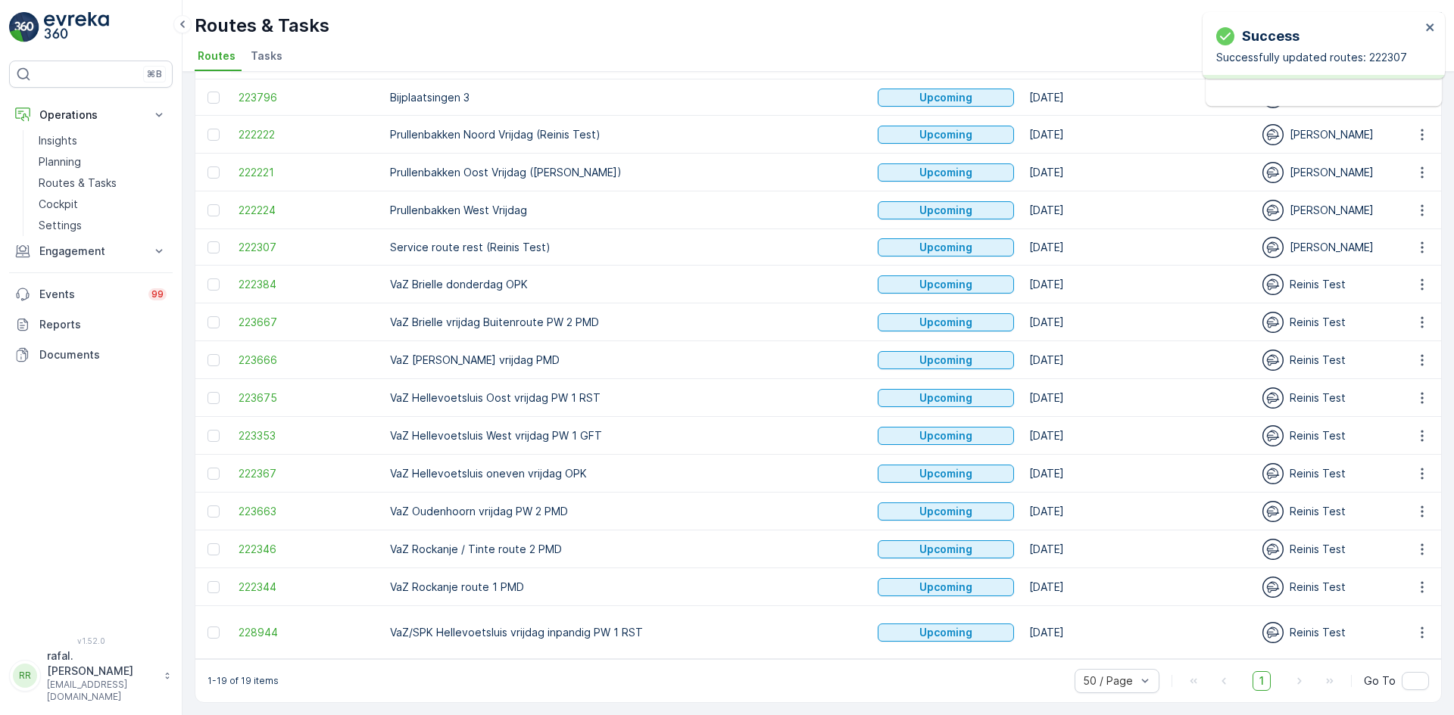
scroll to position [282, 0]
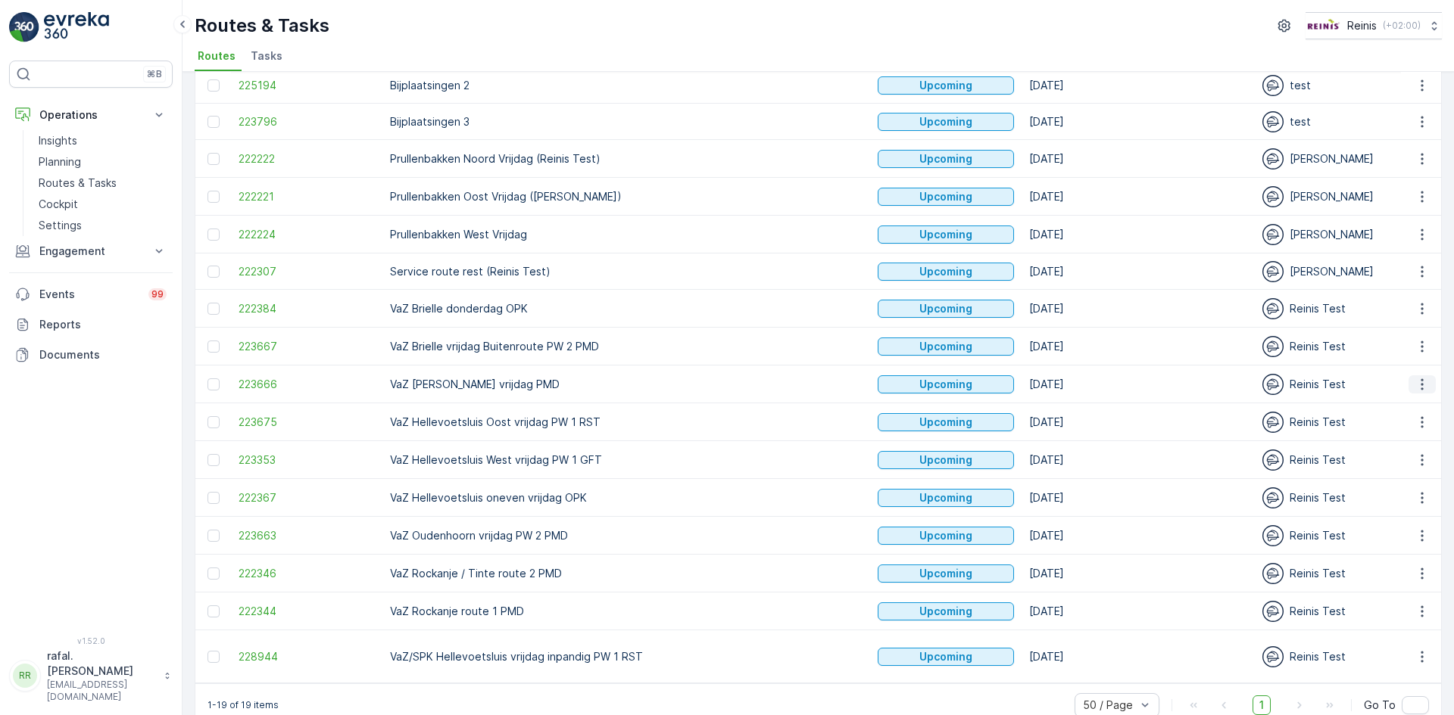
click at [1420, 377] on icon "button" at bounding box center [1421, 384] width 15 height 15
click at [1401, 459] on span "Change Assignee" at bounding box center [1386, 461] width 89 height 15
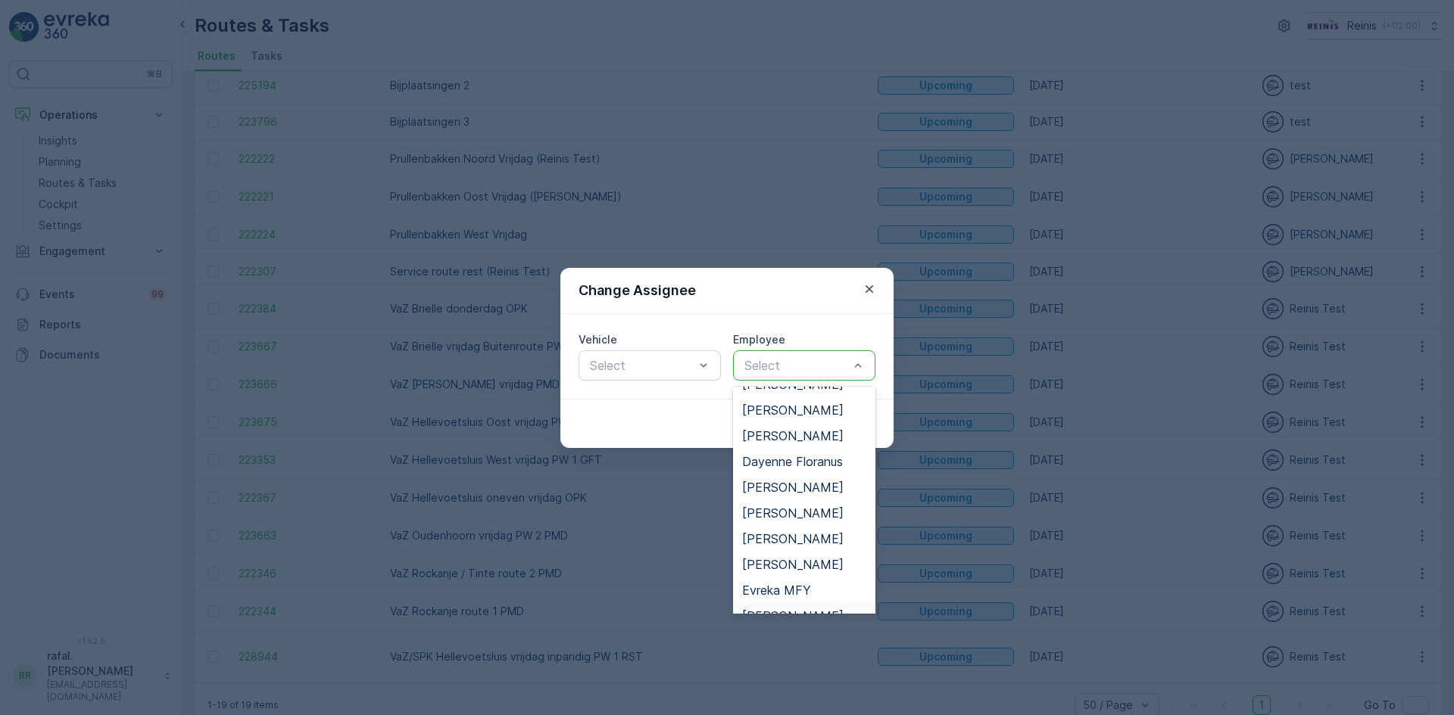
scroll to position [76, 0]
click at [812, 529] on span "[PERSON_NAME]" at bounding box center [792, 533] width 101 height 14
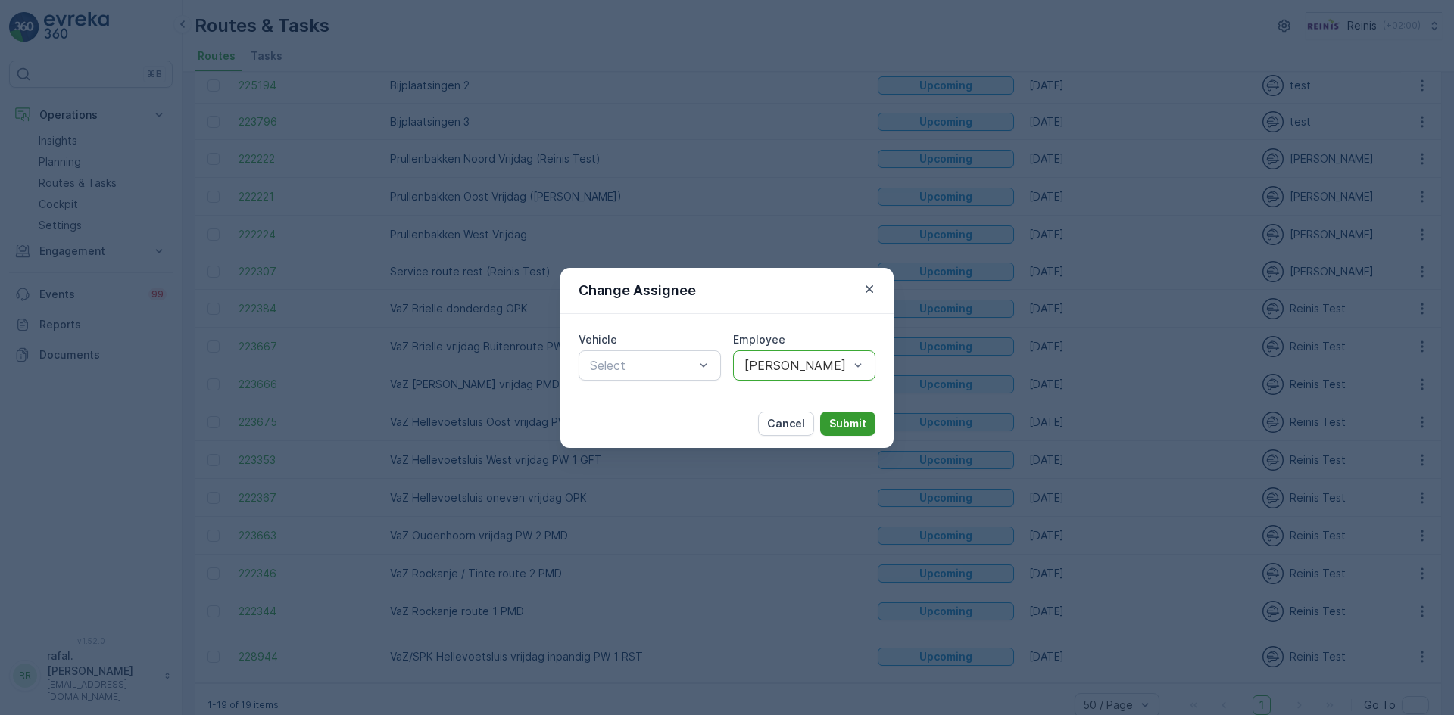
click at [840, 421] on p "Submit" at bounding box center [847, 423] width 37 height 15
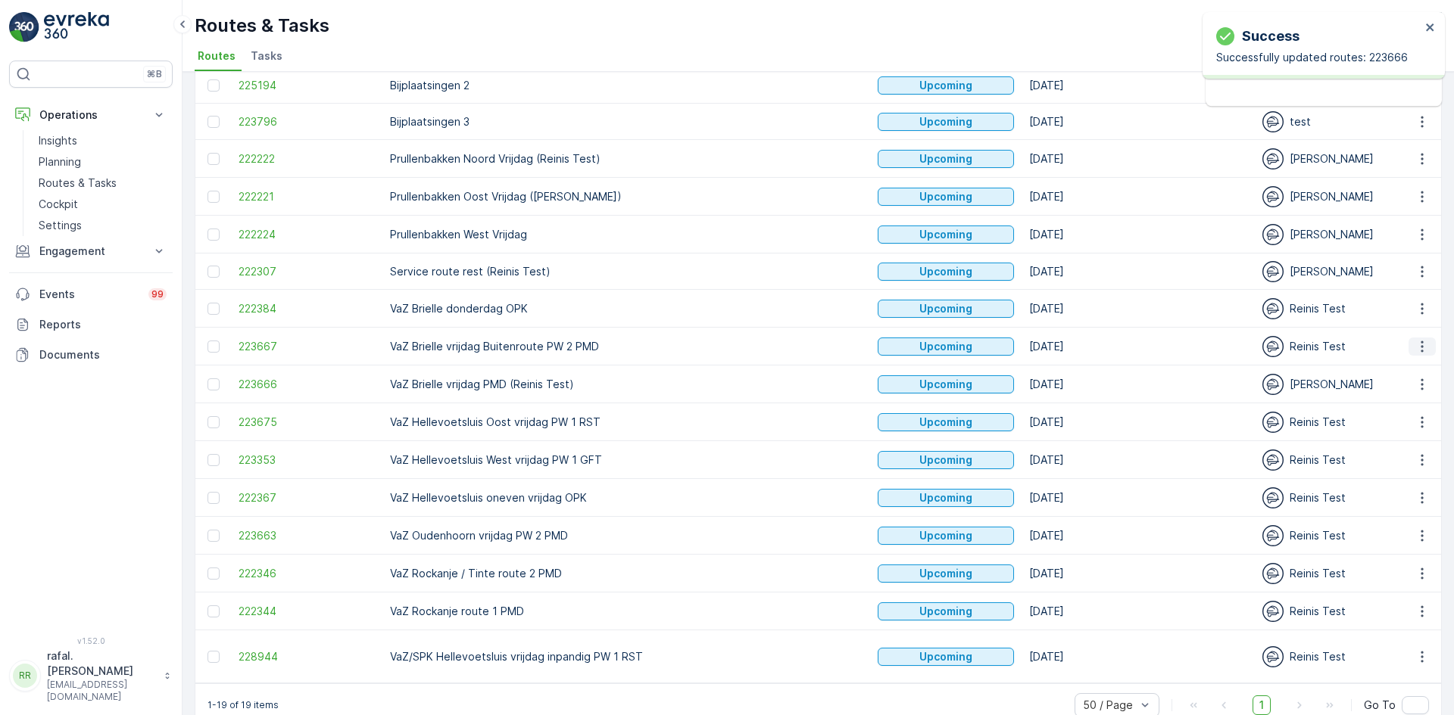
click at [1419, 339] on icon "button" at bounding box center [1421, 346] width 15 height 15
click at [1395, 418] on span "Change Assignee" at bounding box center [1386, 423] width 89 height 15
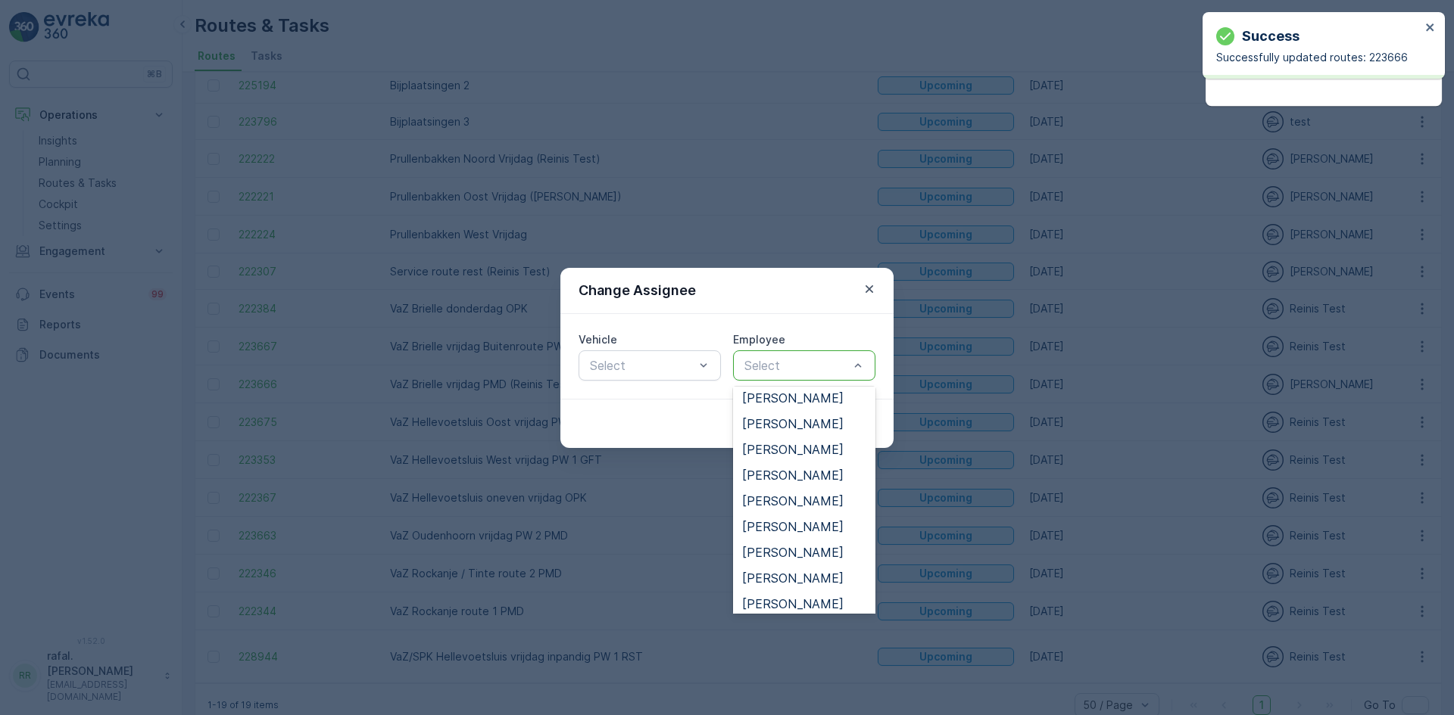
scroll to position [379, 0]
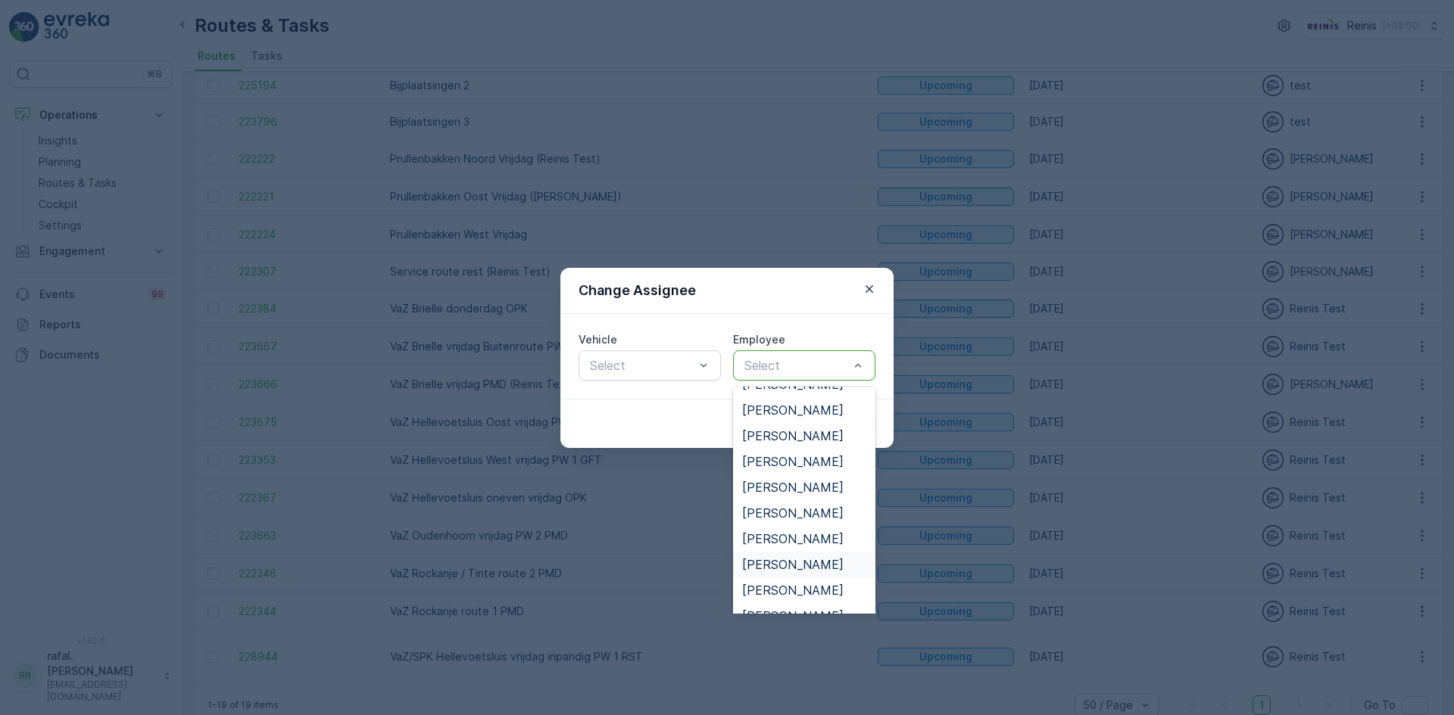
click at [793, 563] on span "[PERSON_NAME]" at bounding box center [792, 565] width 101 height 14
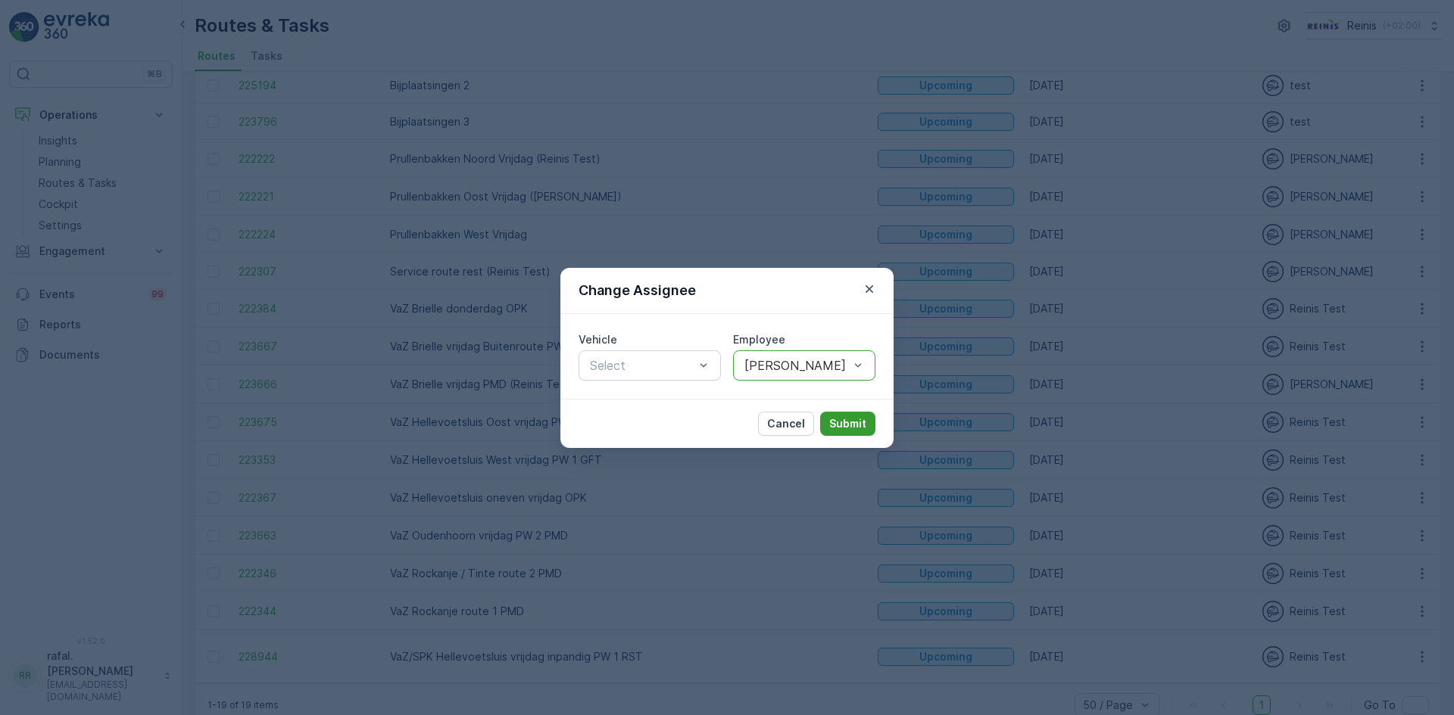
click at [843, 420] on p "Submit" at bounding box center [847, 423] width 37 height 15
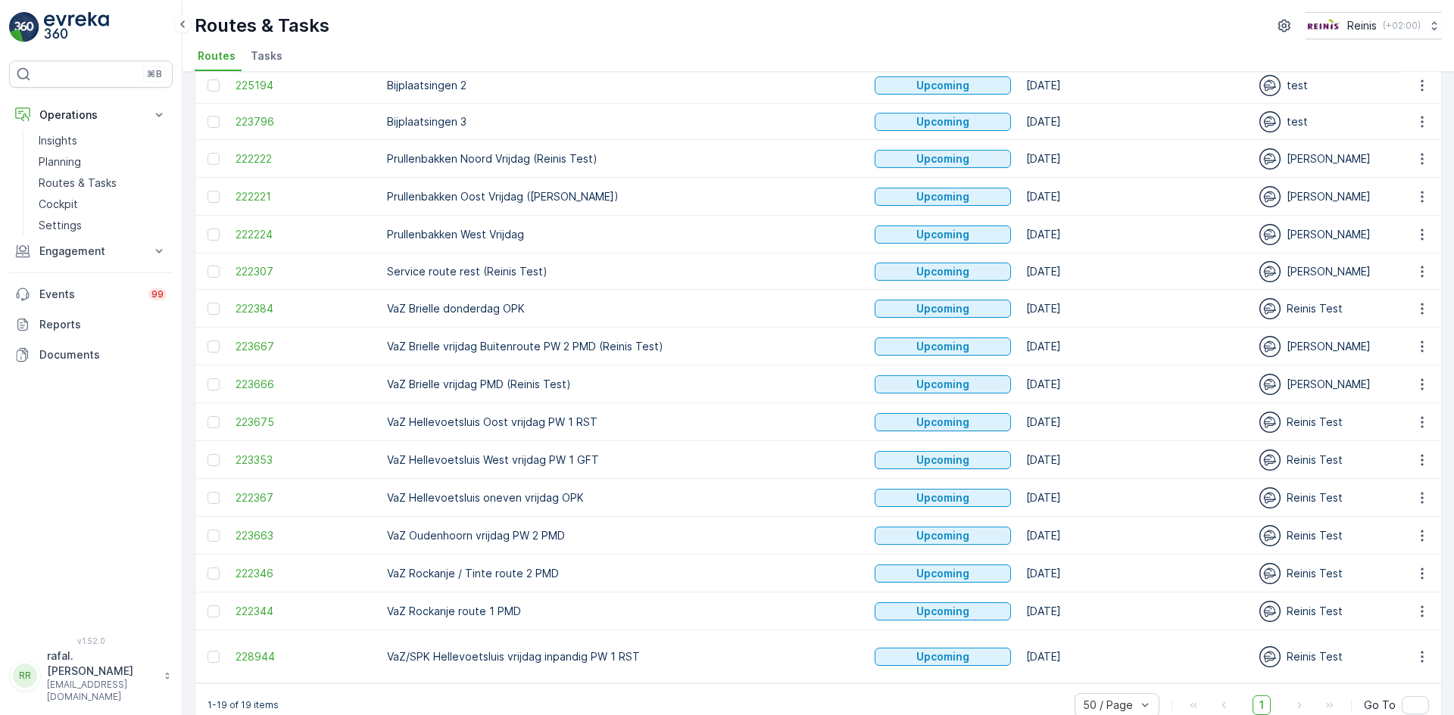
scroll to position [0, 0]
click at [1416, 415] on icon "button" at bounding box center [1421, 422] width 15 height 15
click at [1395, 499] on span "Change Assignee" at bounding box center [1386, 498] width 89 height 15
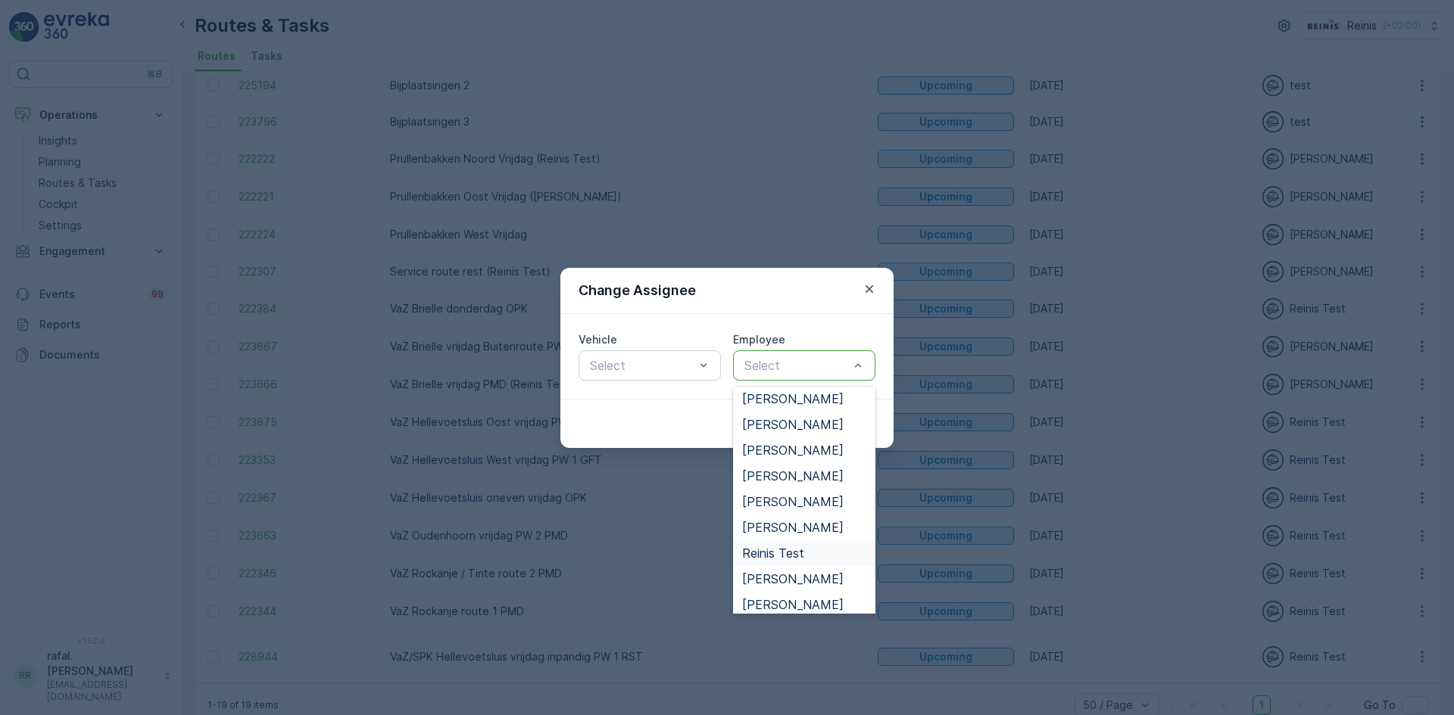
scroll to position [530, 0]
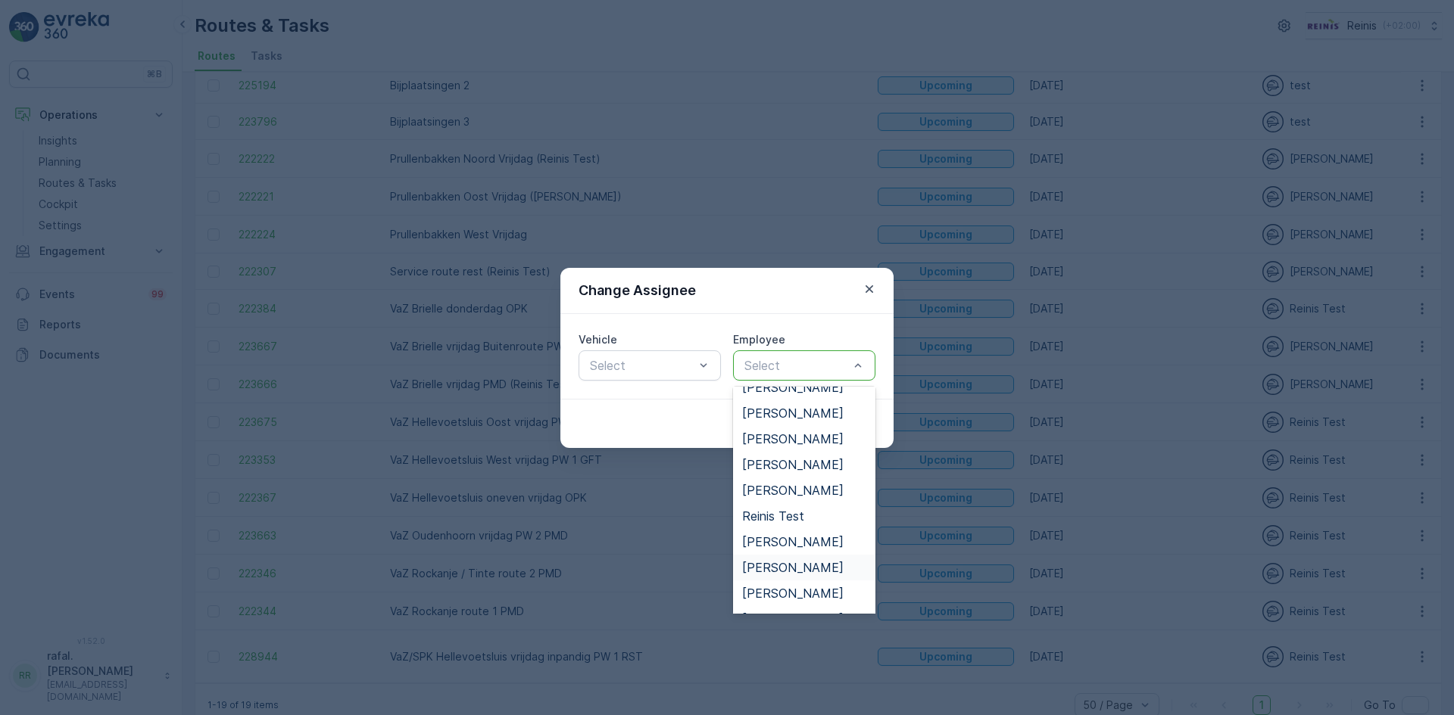
click at [810, 567] on span "[PERSON_NAME]" at bounding box center [792, 568] width 101 height 14
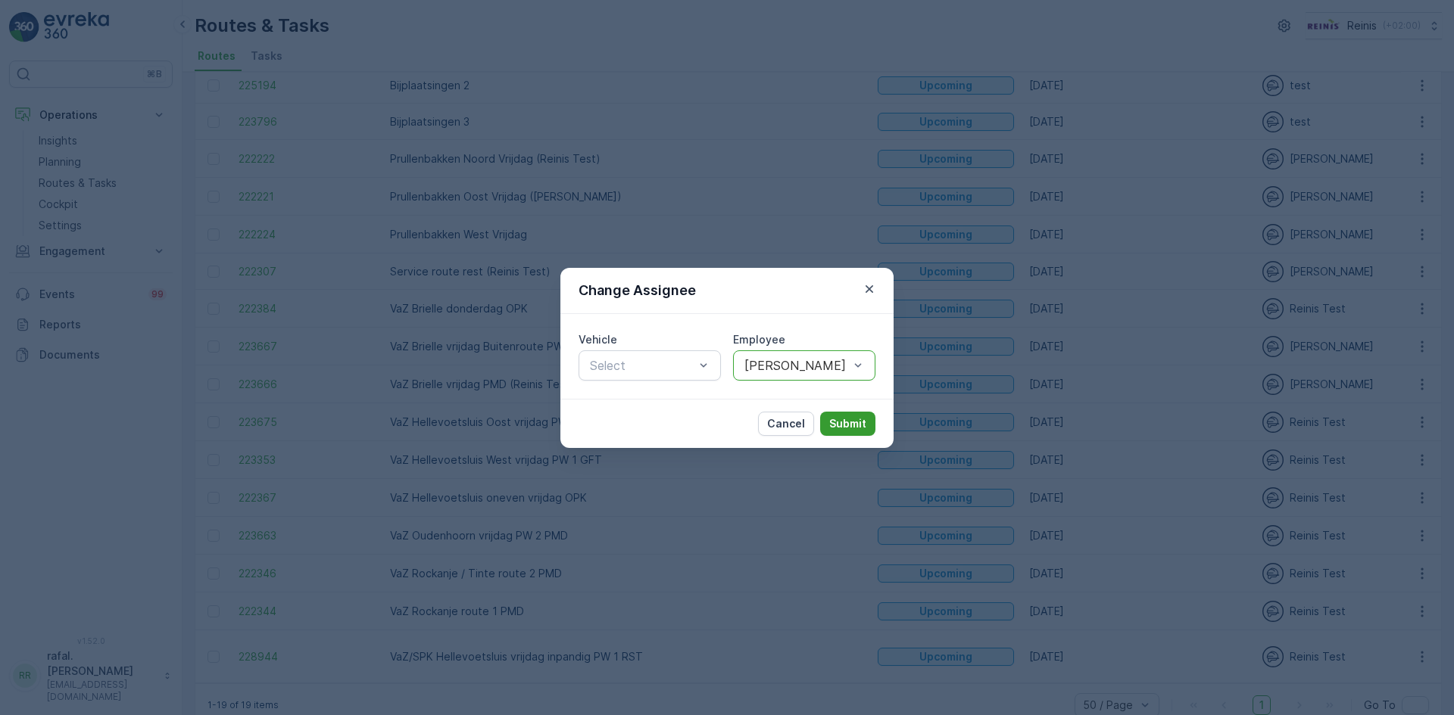
click at [859, 417] on p "Submit" at bounding box center [847, 423] width 37 height 15
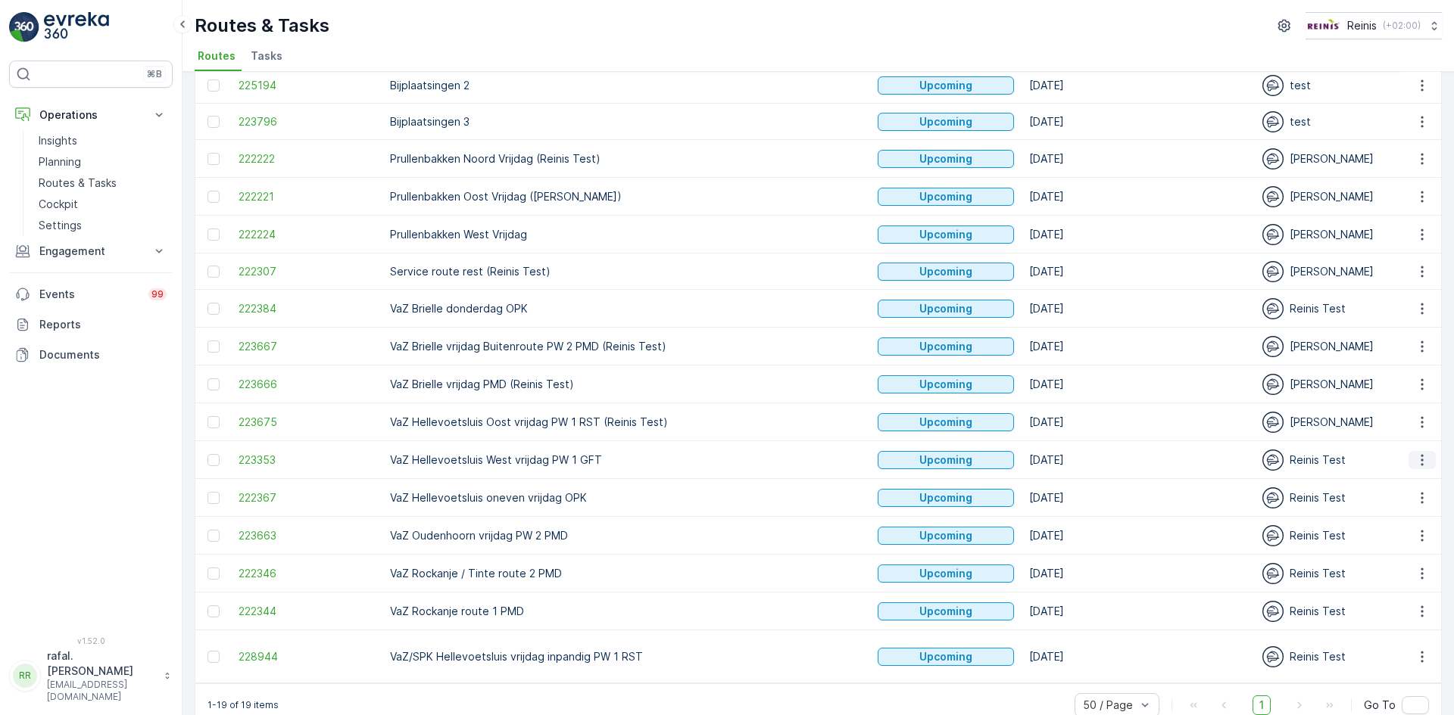
click at [1417, 453] on icon "button" at bounding box center [1421, 460] width 15 height 15
click at [1397, 535] on span "Change Assignee" at bounding box center [1386, 535] width 89 height 15
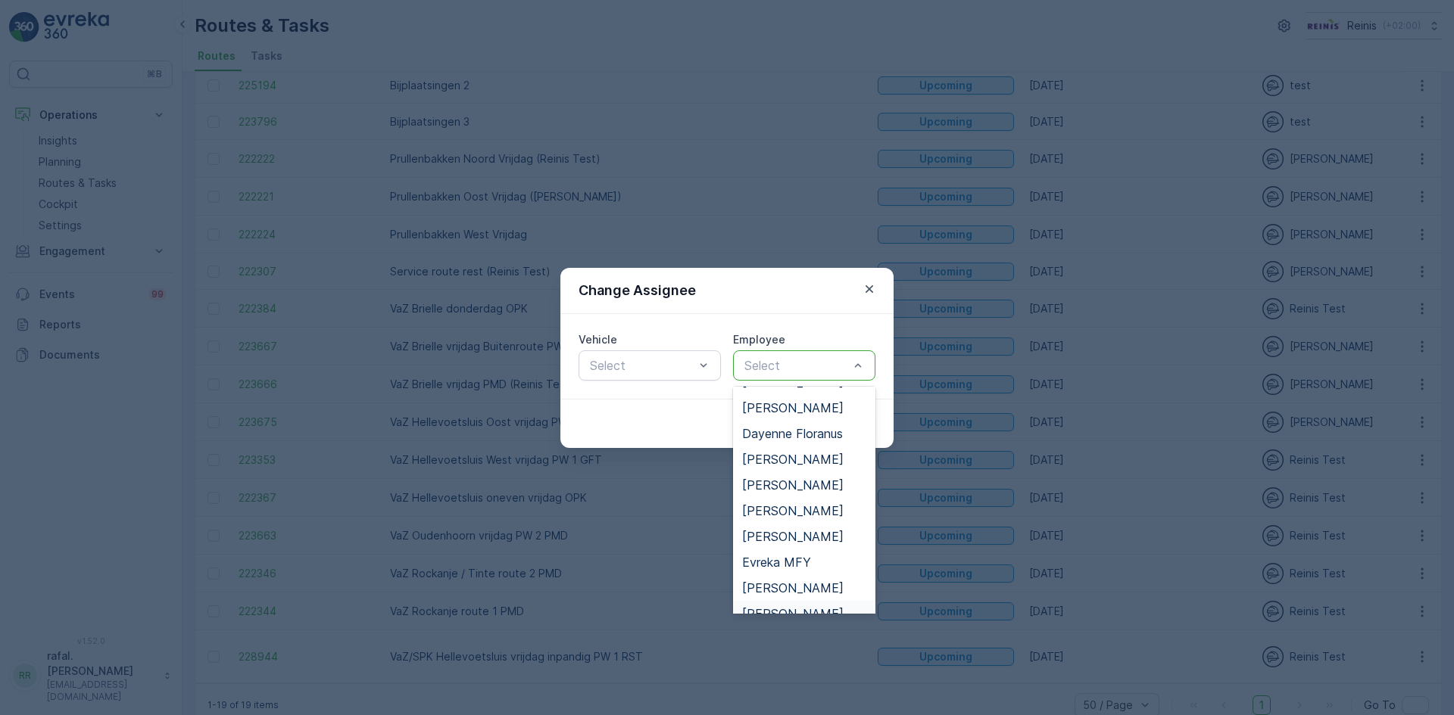
scroll to position [0, 0]
click at [805, 432] on span "[PERSON_NAME]" at bounding box center [792, 429] width 101 height 14
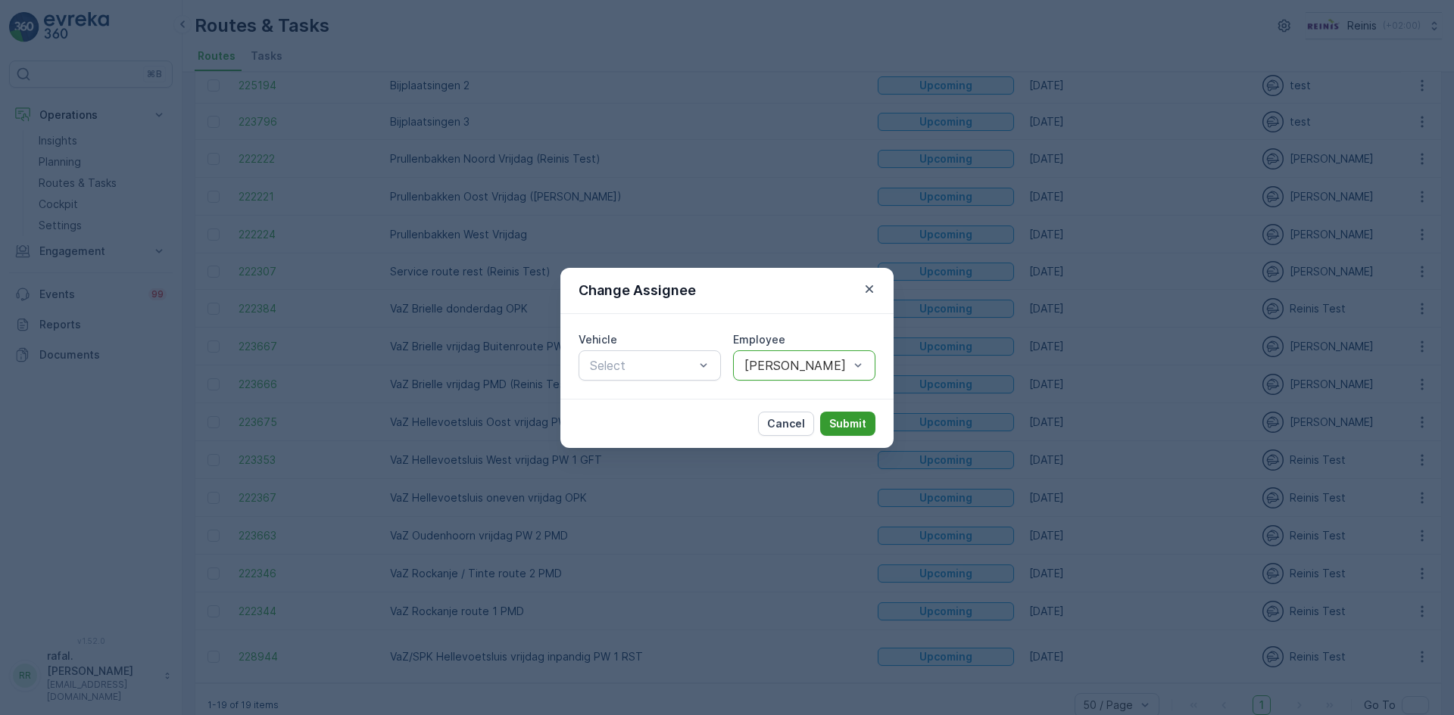
click at [846, 420] on p "Submit" at bounding box center [847, 423] width 37 height 15
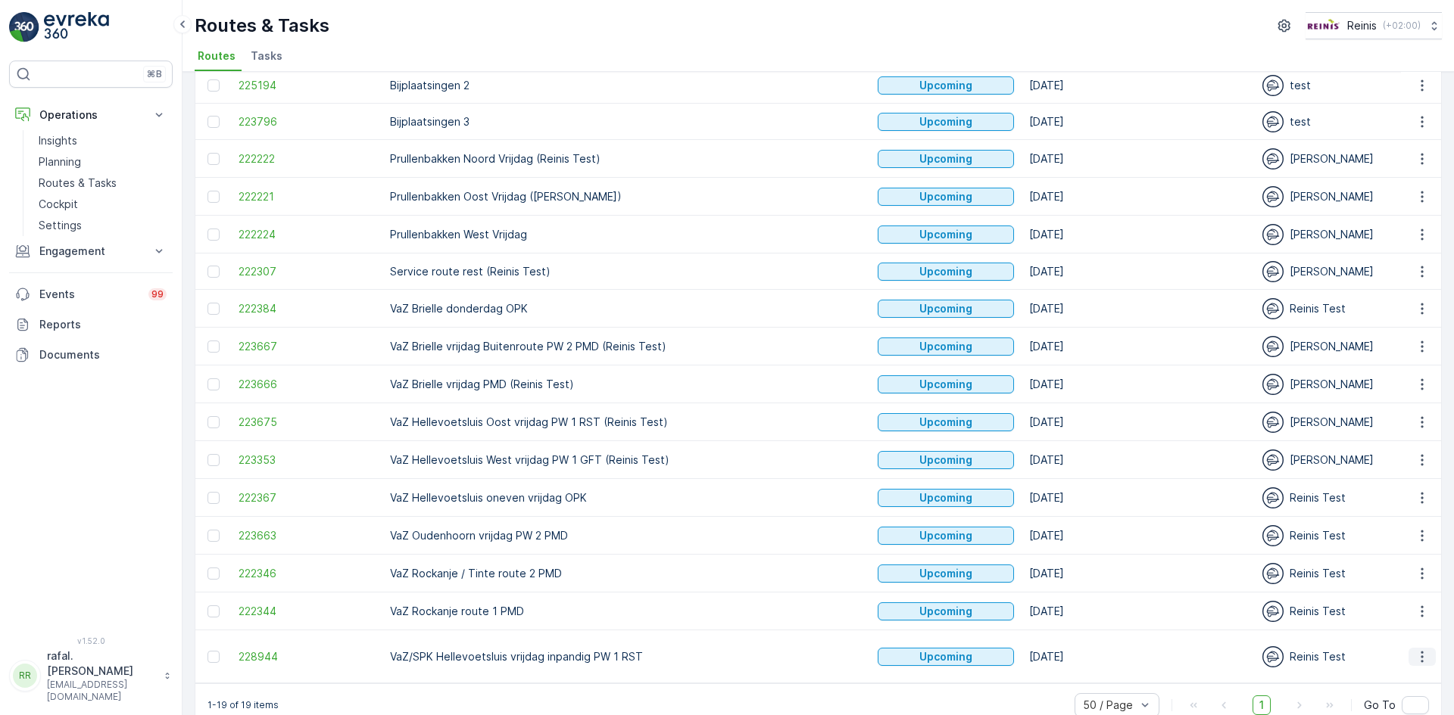
click at [1423, 650] on icon "button" at bounding box center [1421, 657] width 15 height 15
click at [1380, 572] on span "Change Assignee" at bounding box center [1386, 574] width 89 height 15
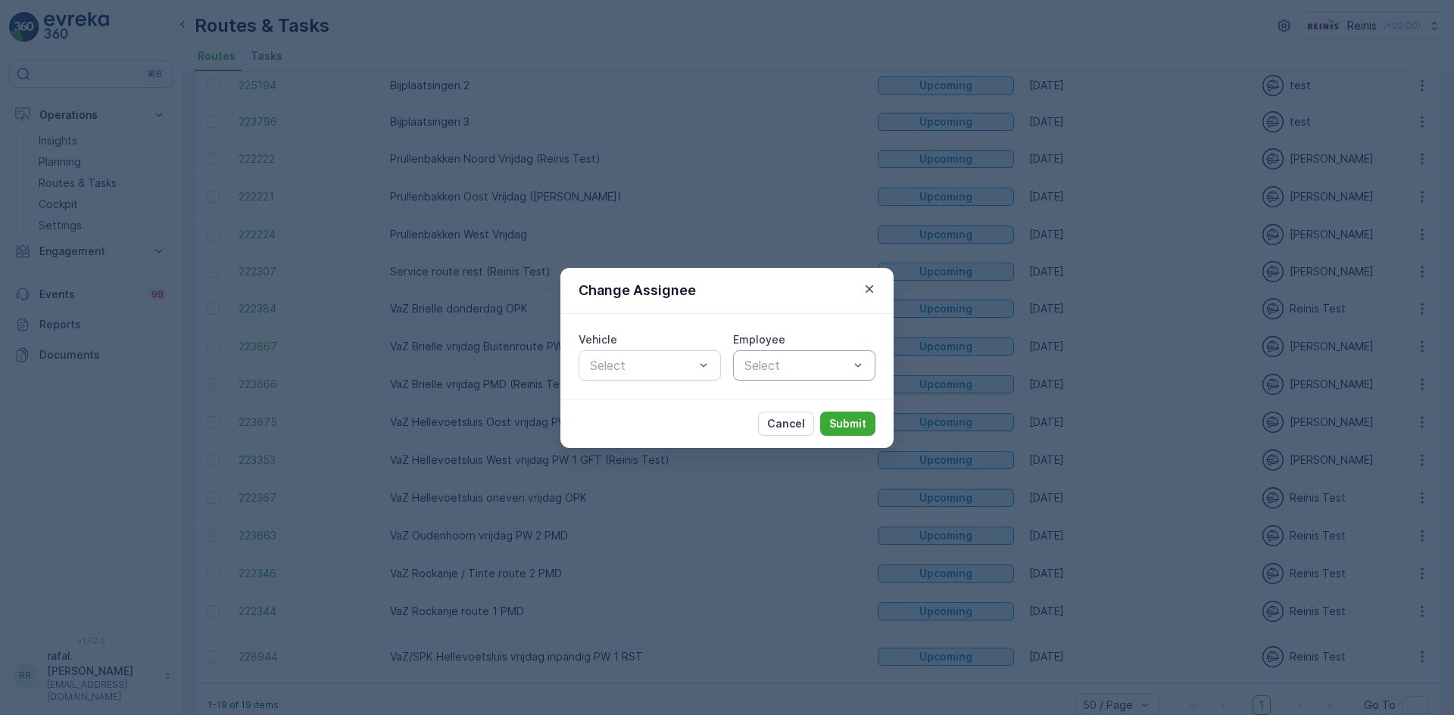
click at [868, 365] on div "Select" at bounding box center [804, 366] width 142 height 30
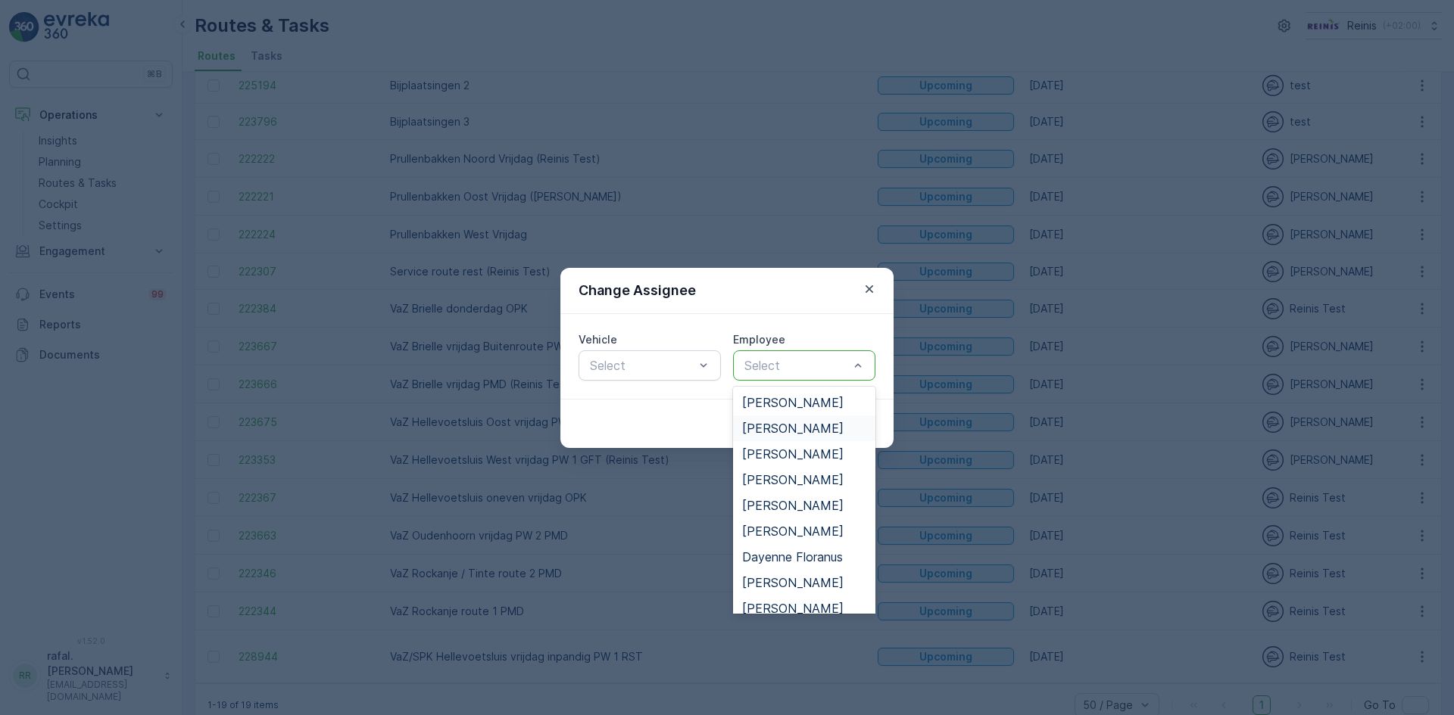
click at [836, 424] on span "[PERSON_NAME]" at bounding box center [792, 429] width 101 height 14
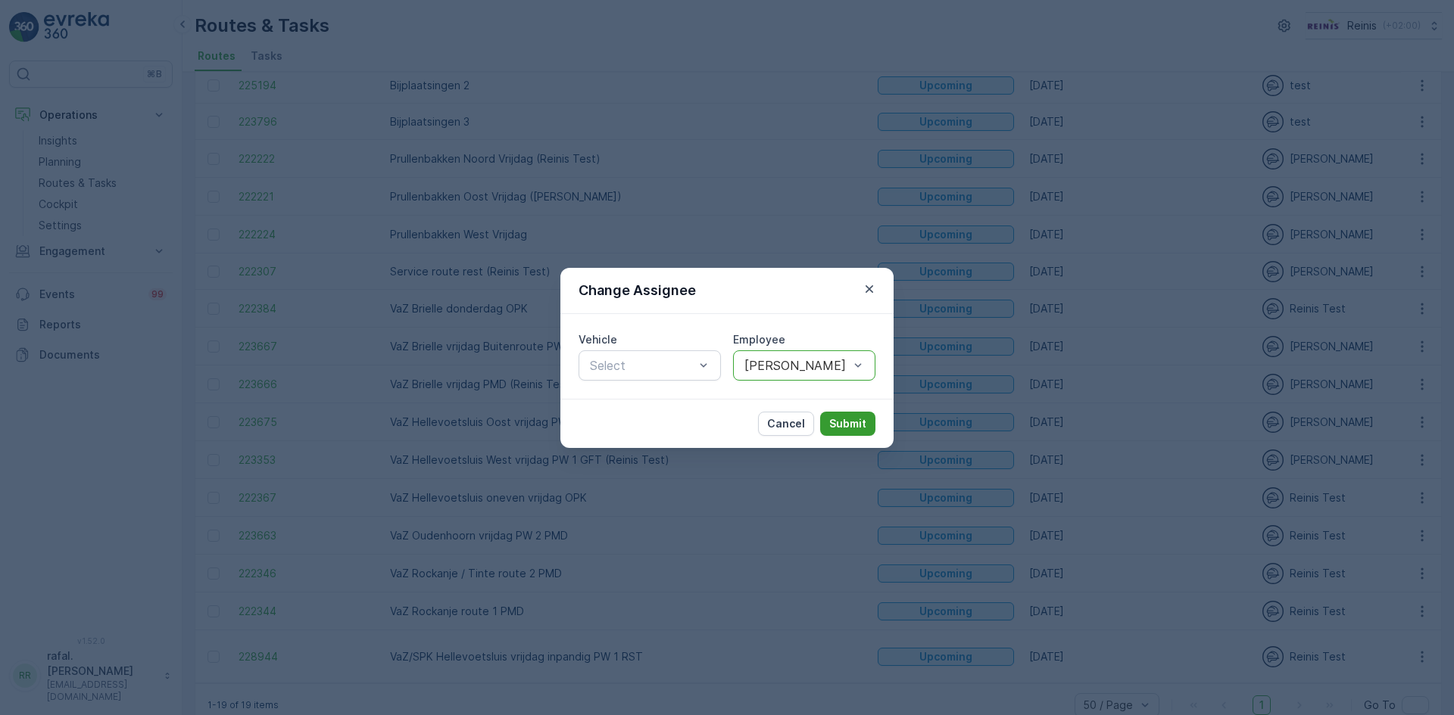
click at [840, 419] on p "Submit" at bounding box center [847, 423] width 37 height 15
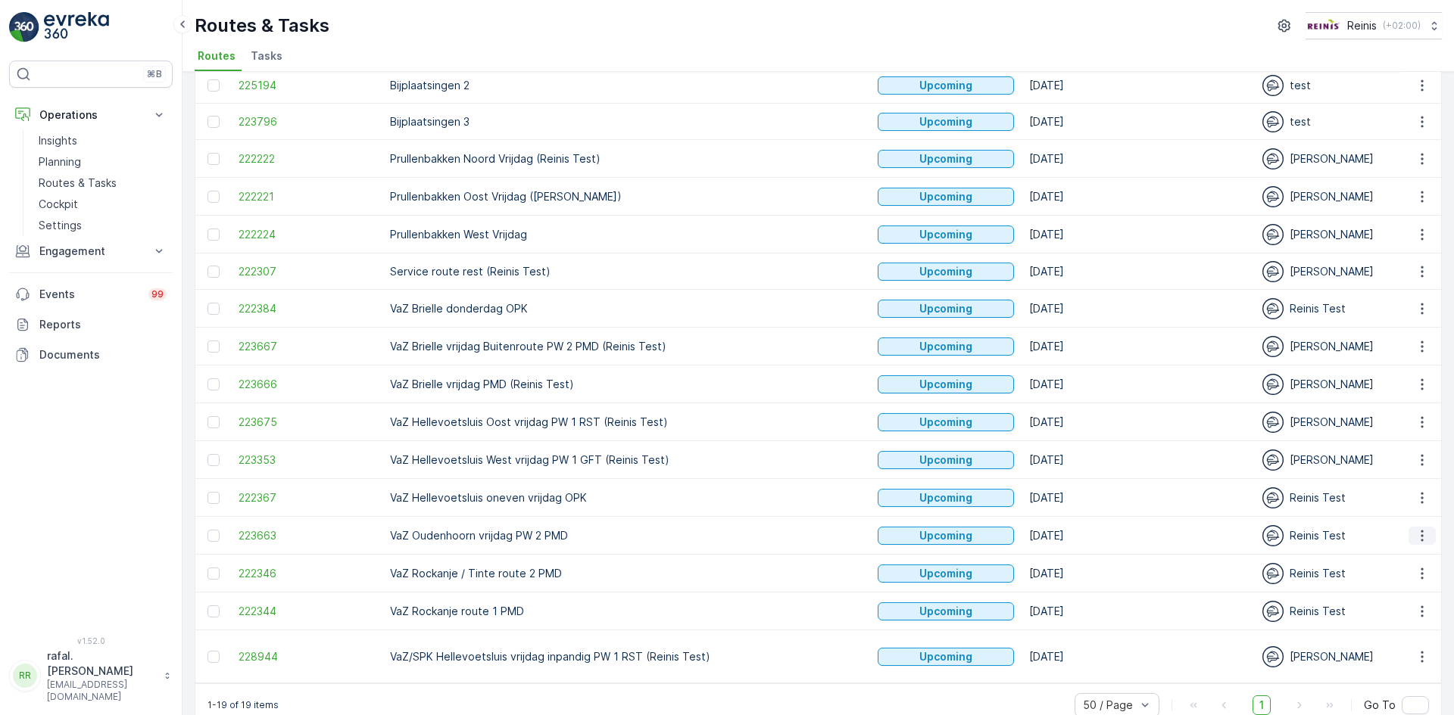
click at [1420, 528] on icon "button" at bounding box center [1421, 535] width 15 height 15
click at [1416, 608] on span "Change Assignee" at bounding box center [1386, 611] width 89 height 15
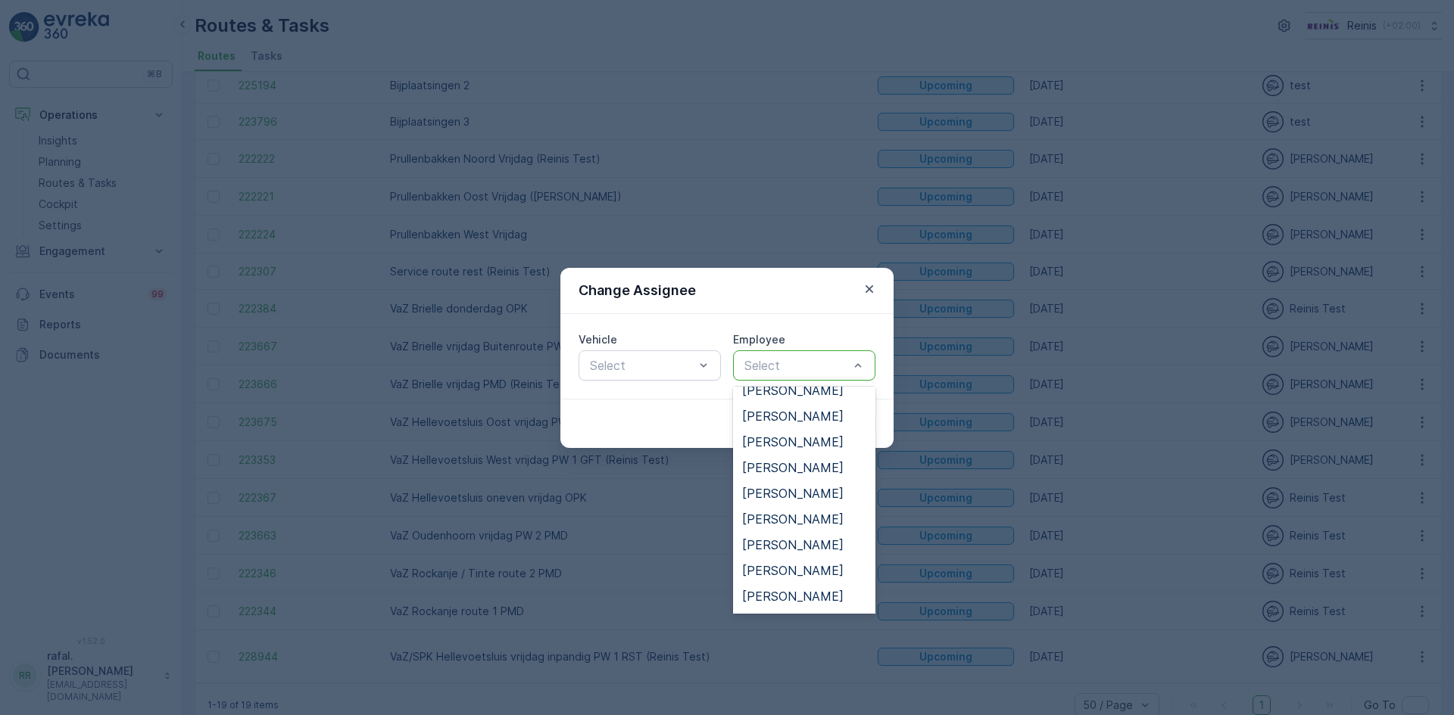
scroll to position [379, 0]
click at [814, 564] on span "[PERSON_NAME]" at bounding box center [792, 565] width 101 height 14
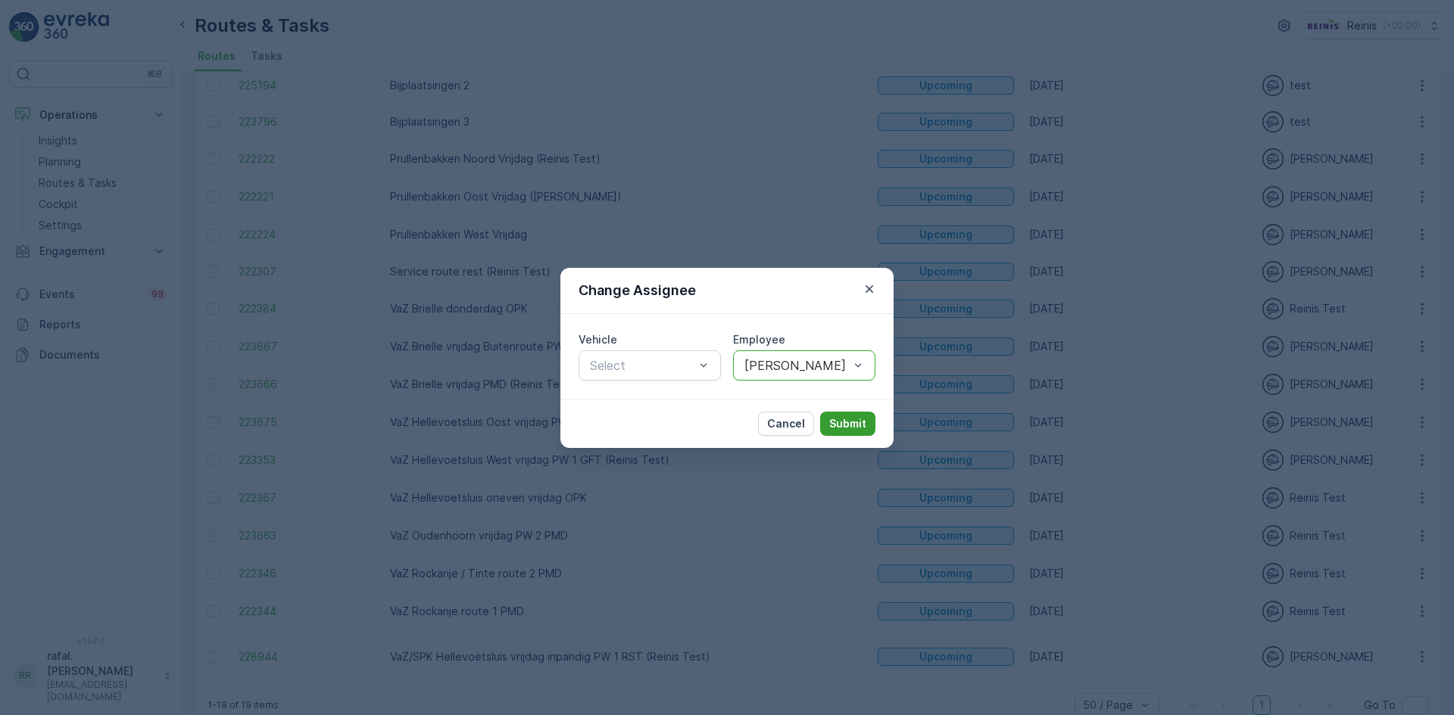
click at [843, 421] on p "Submit" at bounding box center [847, 423] width 37 height 15
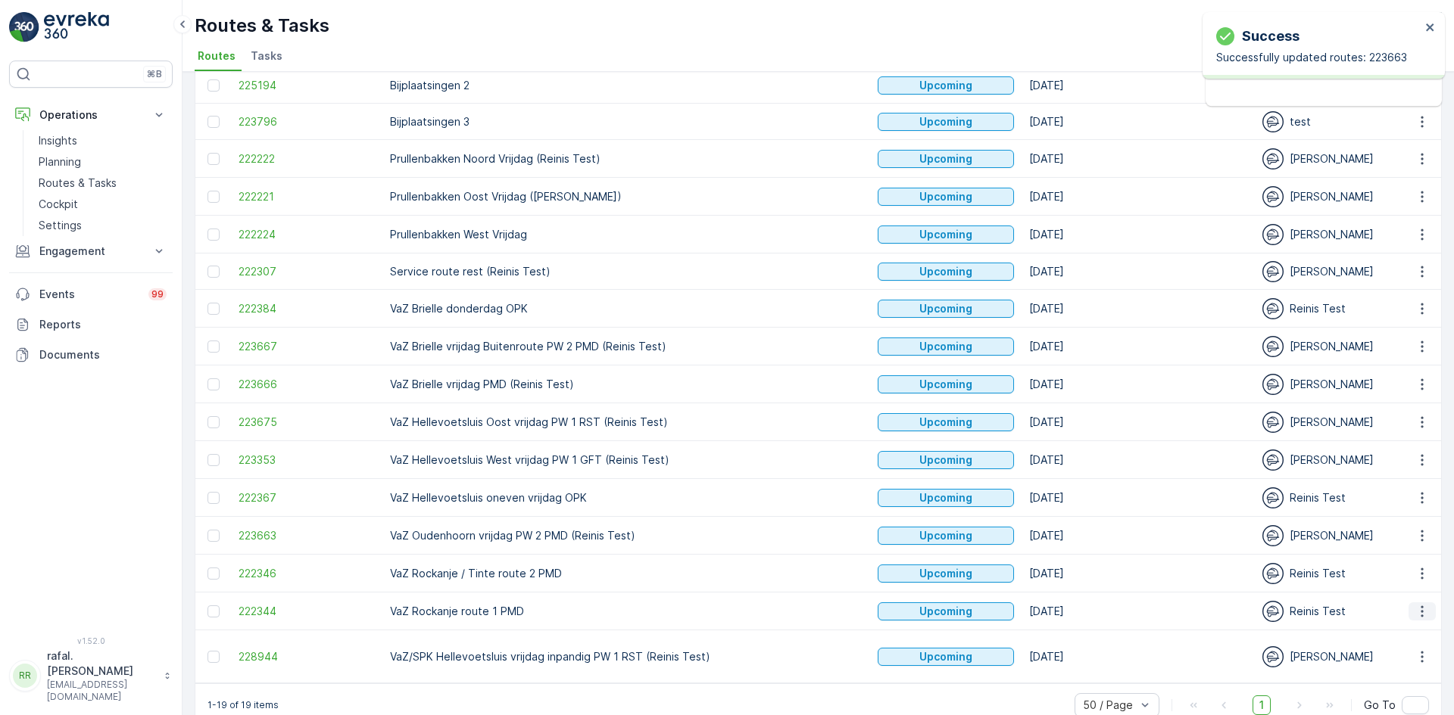
click at [1417, 604] on icon "button" at bounding box center [1421, 611] width 15 height 15
click at [1379, 530] on span "Change Assignee" at bounding box center [1386, 529] width 89 height 15
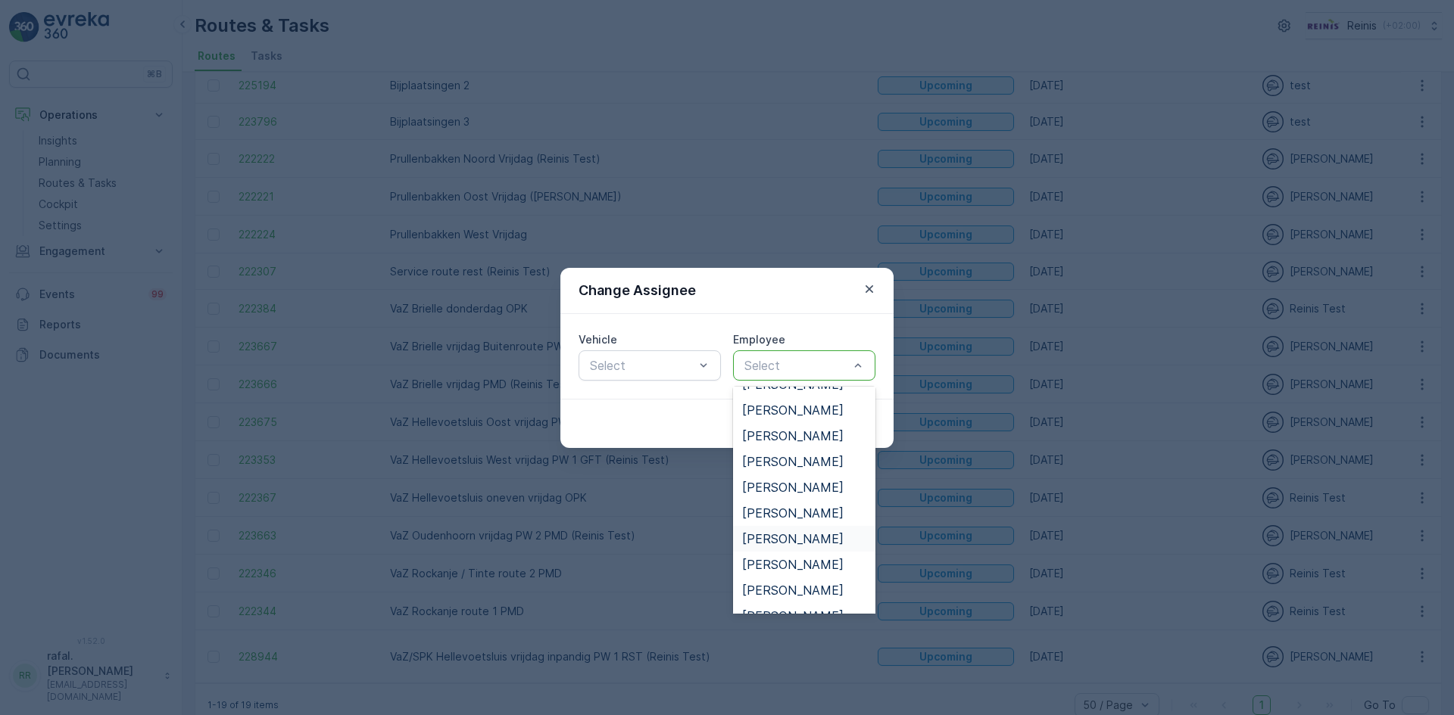
click at [793, 538] on span "[PERSON_NAME]" at bounding box center [792, 539] width 101 height 14
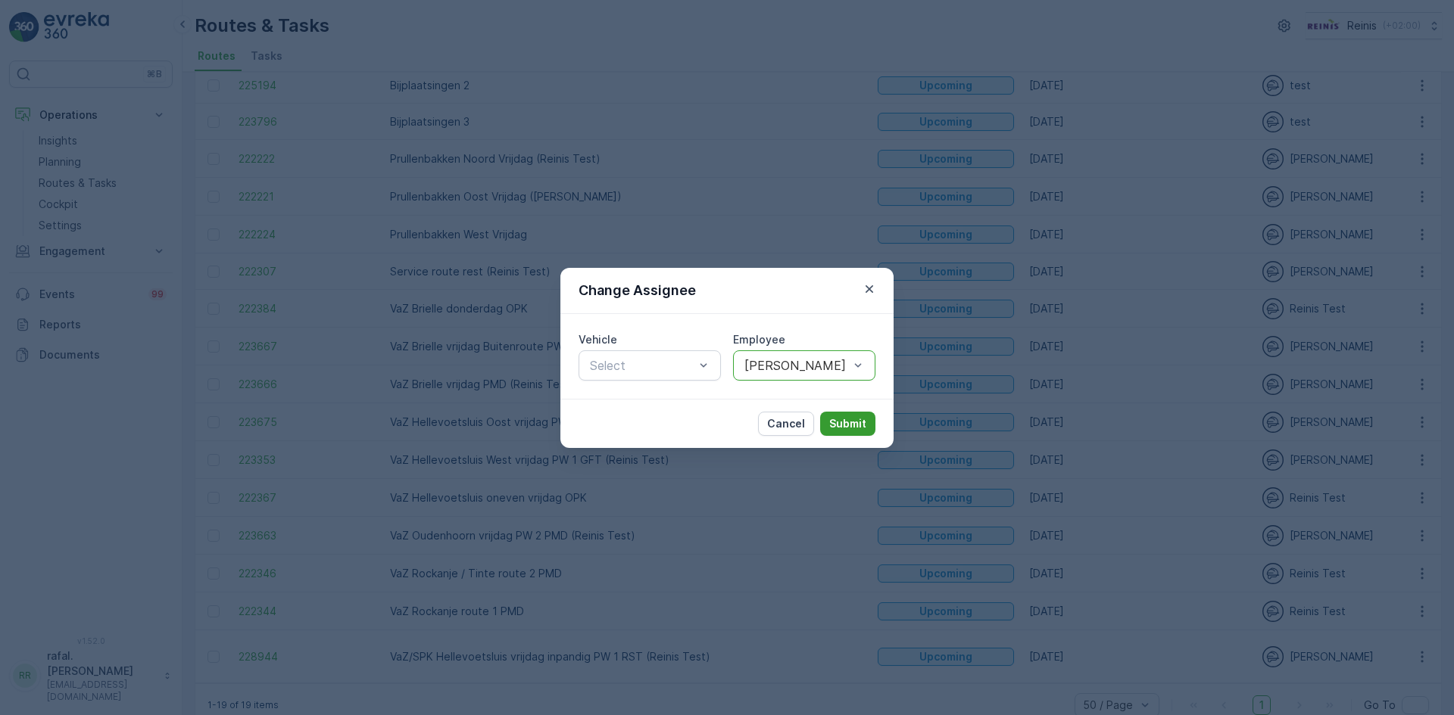
click at [850, 417] on p "Submit" at bounding box center [847, 423] width 37 height 15
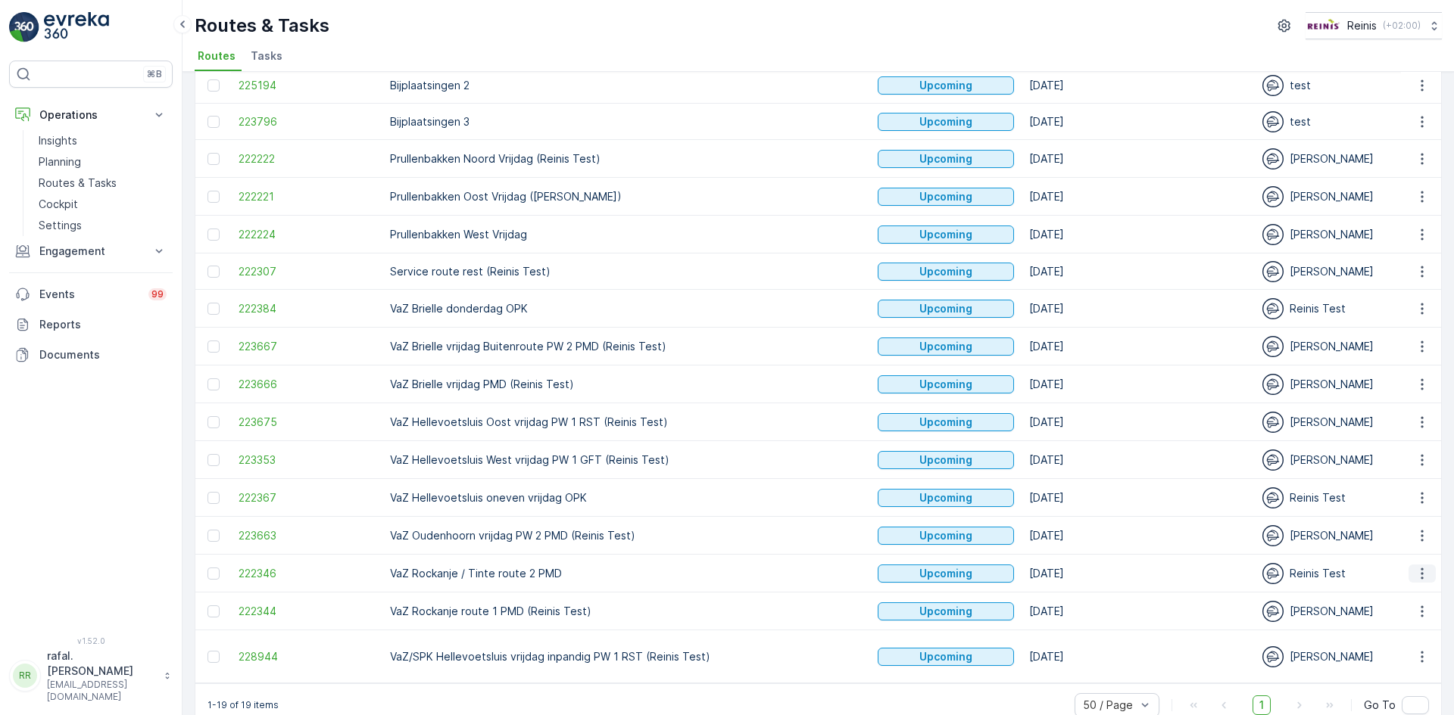
click at [1420, 568] on icon "button" at bounding box center [1421, 573] width 2 height 11
click at [1401, 648] on span "Change Assignee" at bounding box center [1386, 649] width 89 height 15
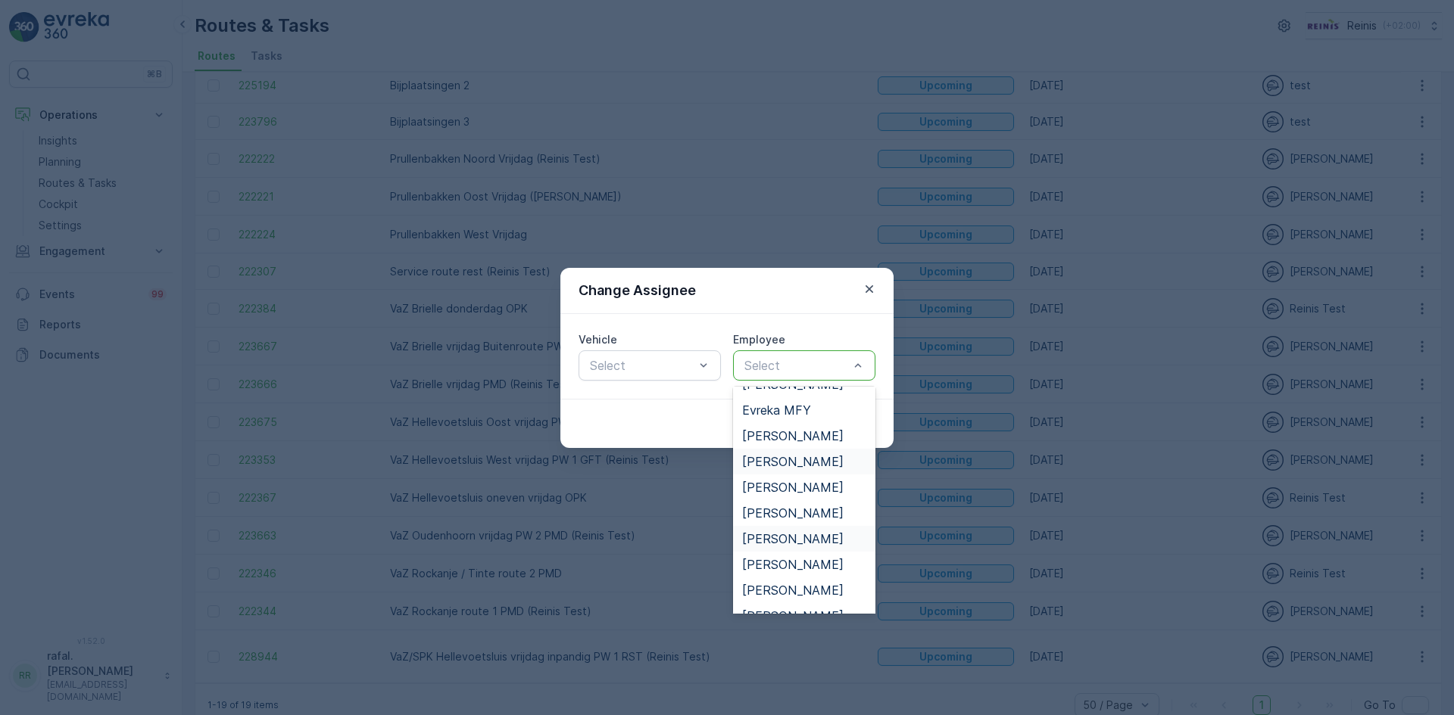
scroll to position [303, 0]
click at [821, 512] on span "[PERSON_NAME]" at bounding box center [792, 512] width 101 height 14
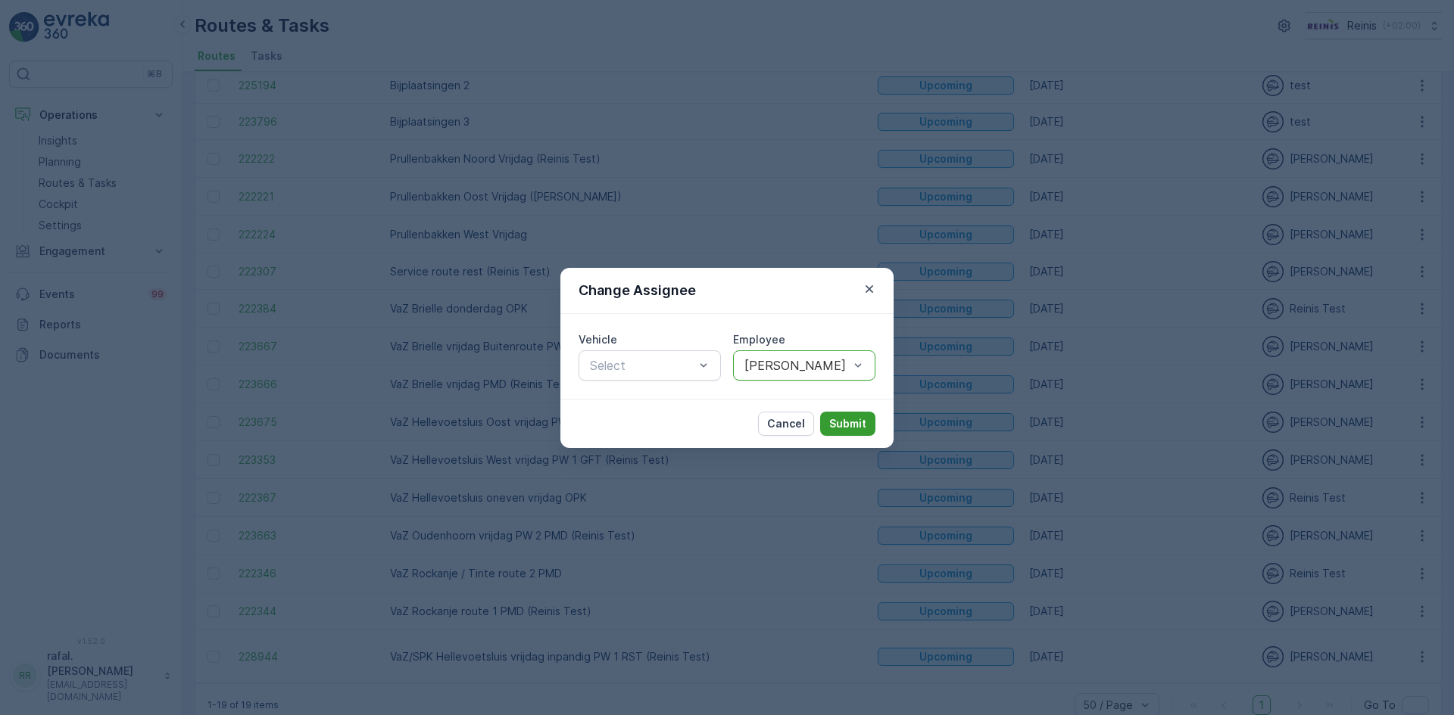
click at [849, 419] on p "Submit" at bounding box center [847, 423] width 37 height 15
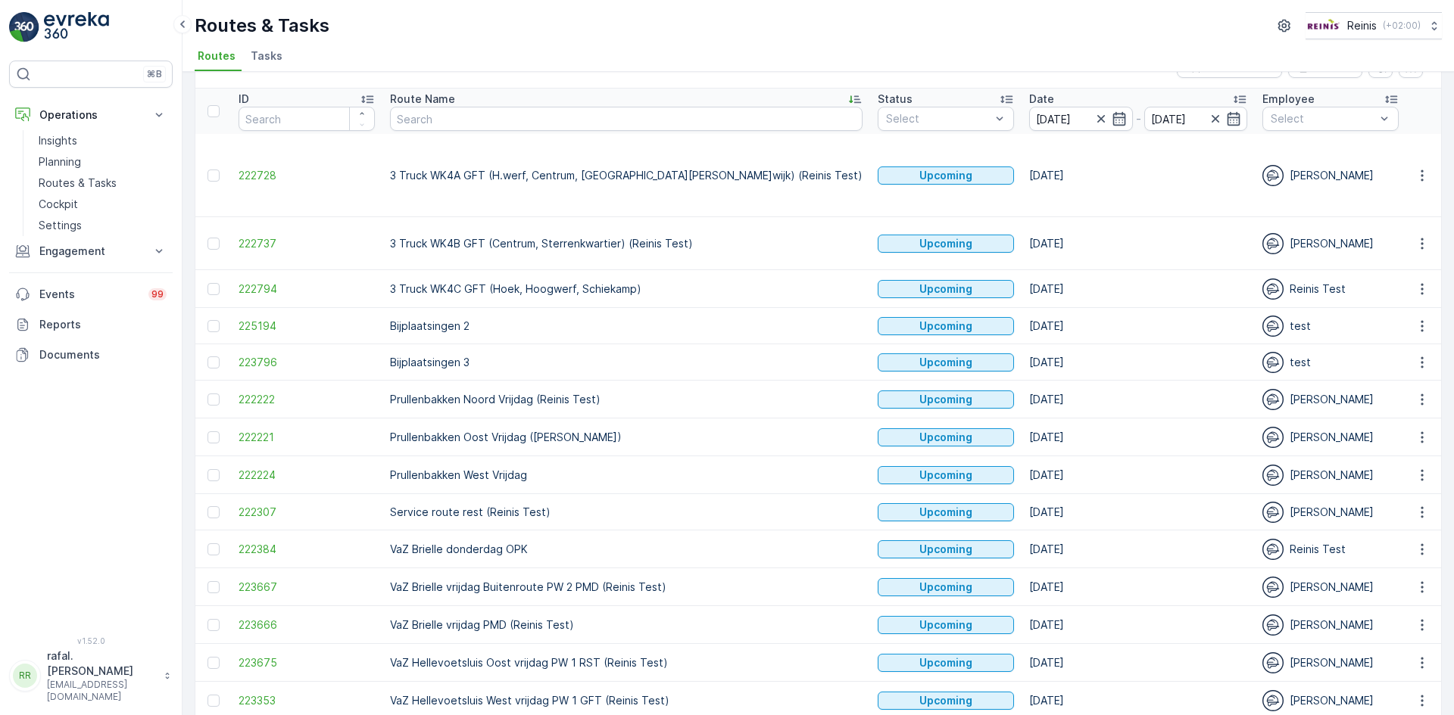
scroll to position [0, 0]
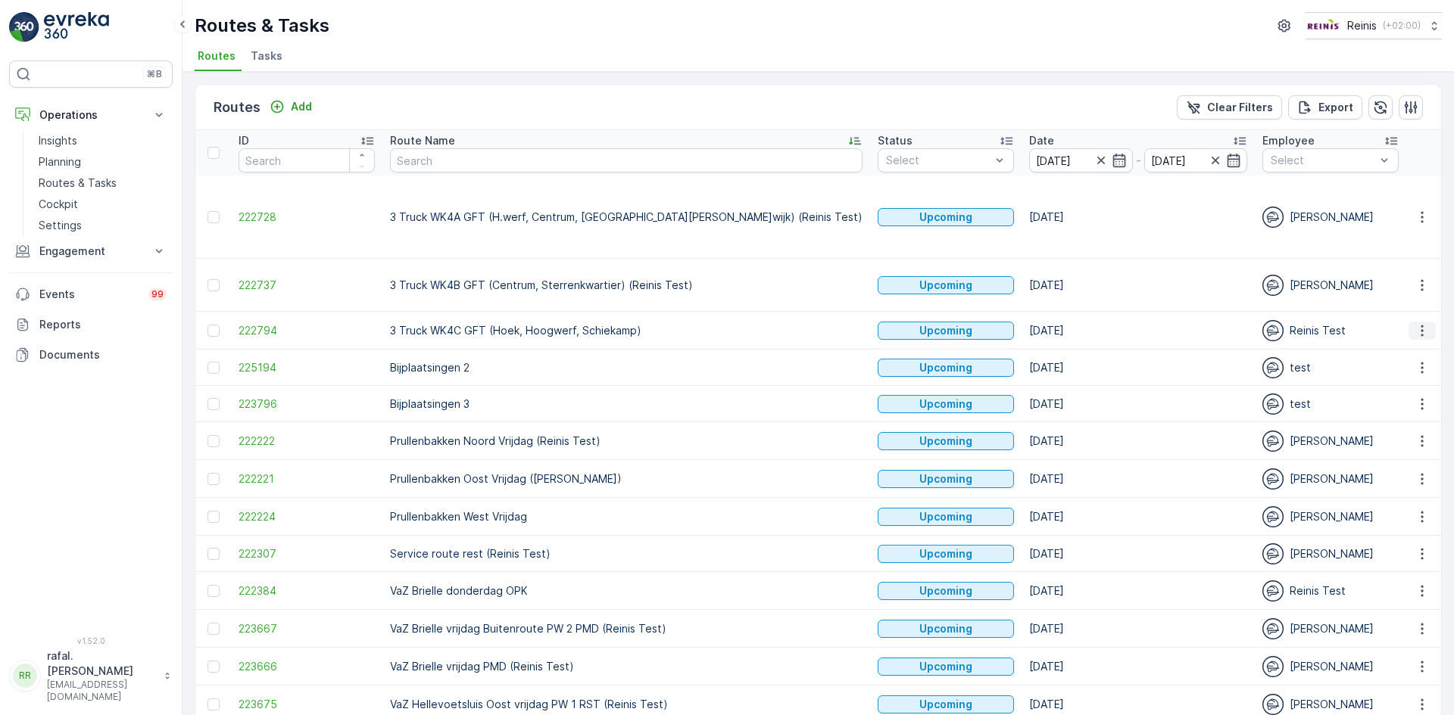
click at [1414, 323] on icon "button" at bounding box center [1421, 330] width 15 height 15
click at [1373, 407] on span "Change Assignee" at bounding box center [1386, 408] width 89 height 15
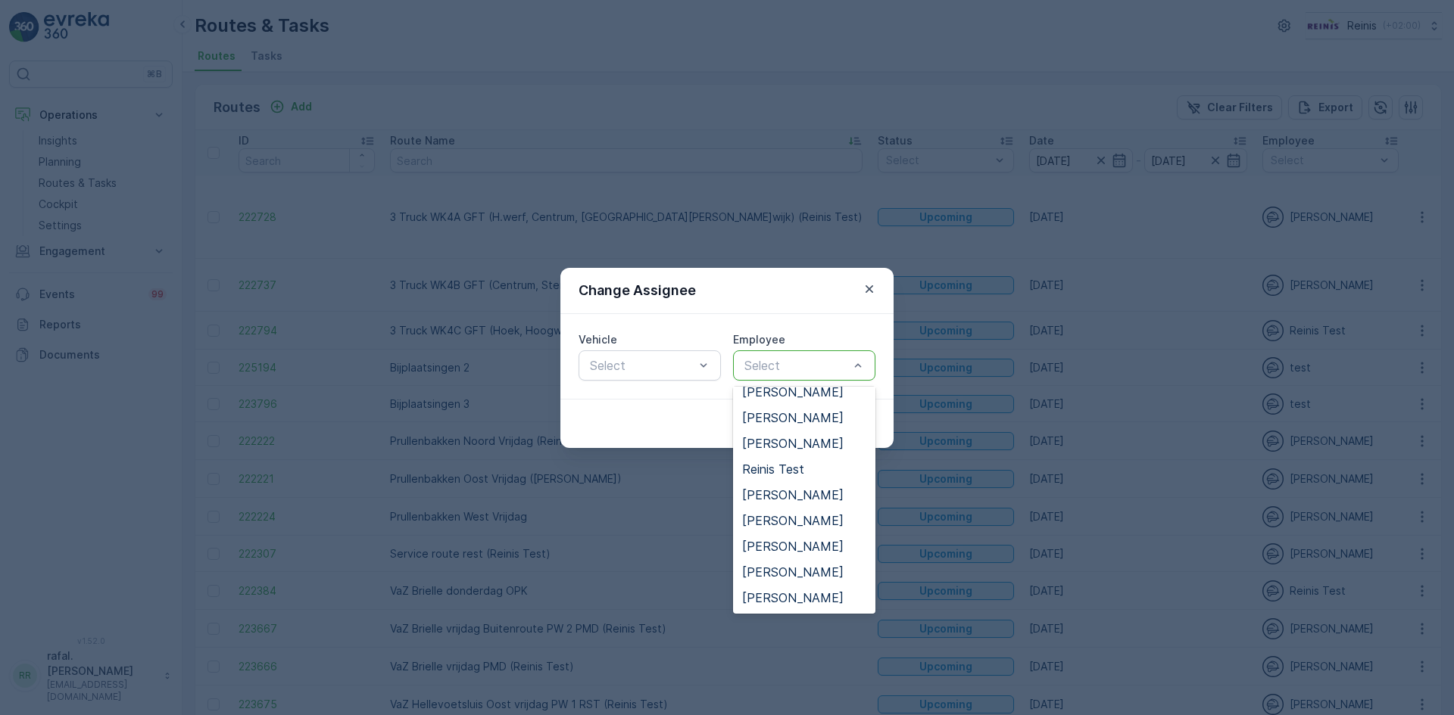
scroll to position [591, 0]
click at [806, 488] on span "[PERSON_NAME]" at bounding box center [792, 495] width 101 height 14
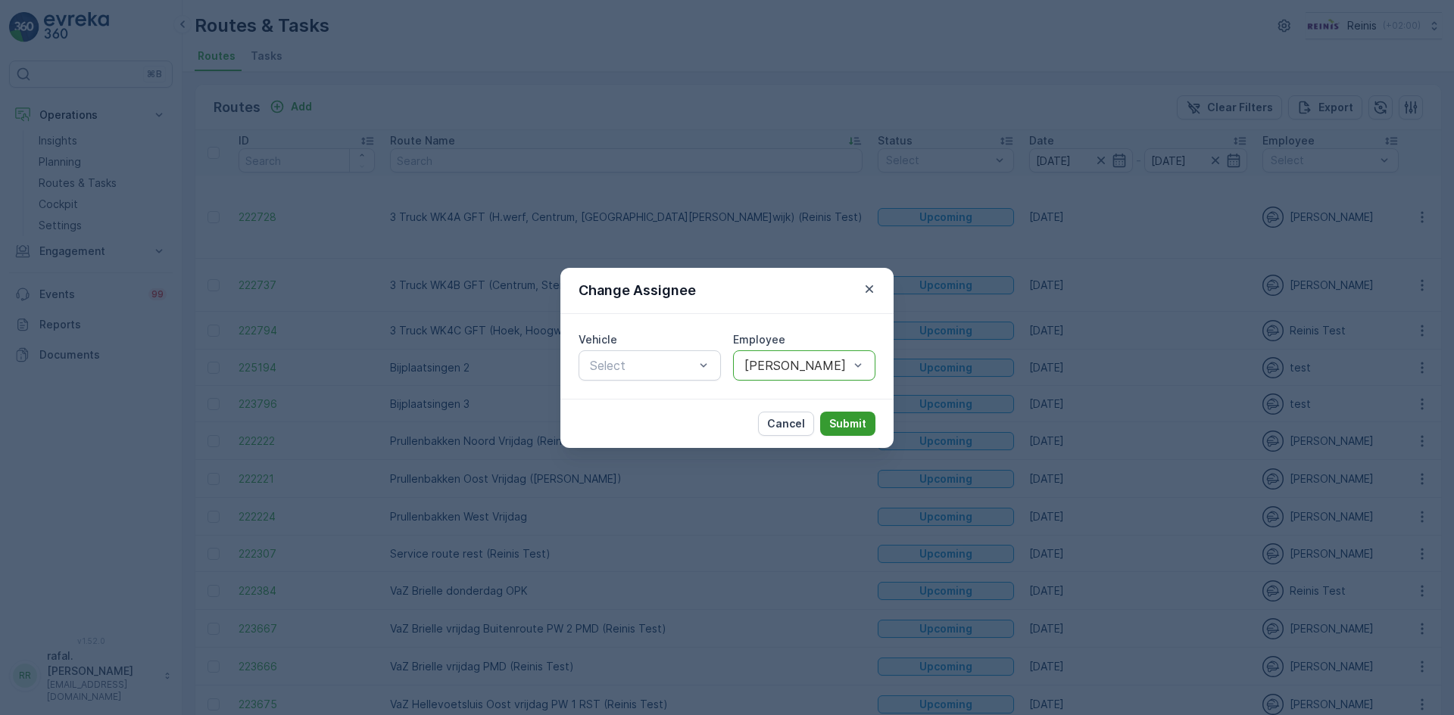
click at [860, 428] on p "Submit" at bounding box center [847, 423] width 37 height 15
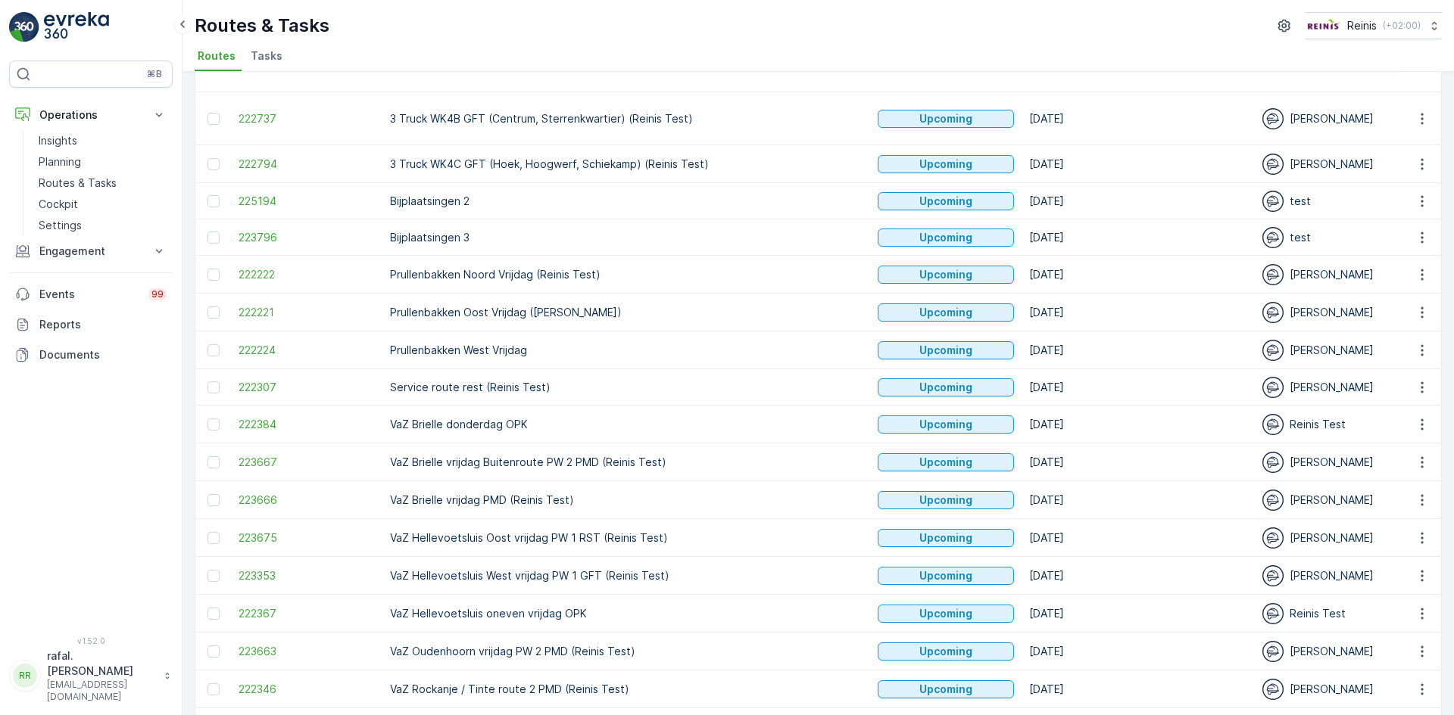
scroll to position [282, 0]
